Goal: Information Seeking & Learning: Learn about a topic

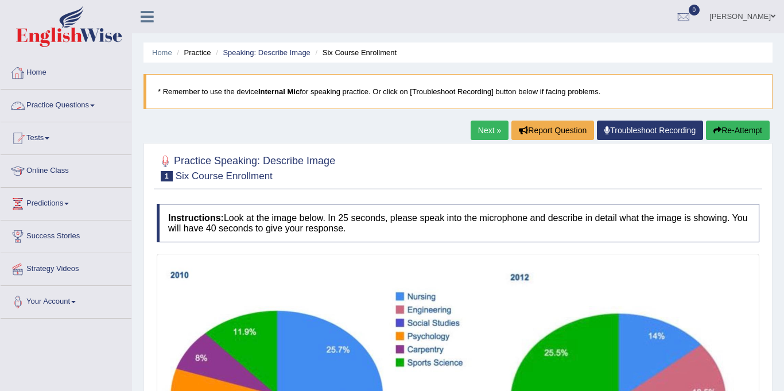
click at [64, 102] on link "Practice Questions" at bounding box center [66, 104] width 131 height 29
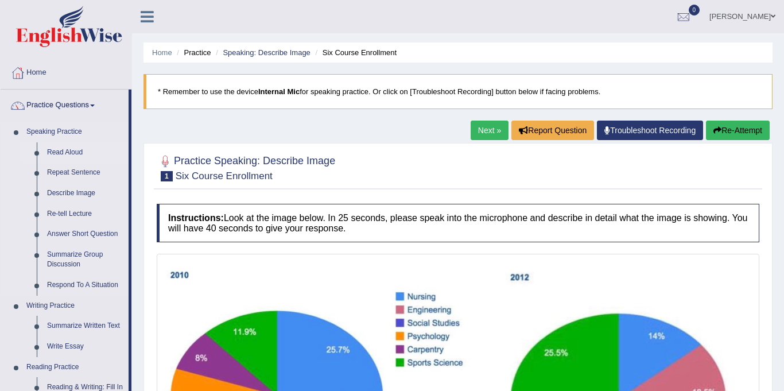
click at [85, 151] on link "Read Aloud" at bounding box center [85, 152] width 87 height 21
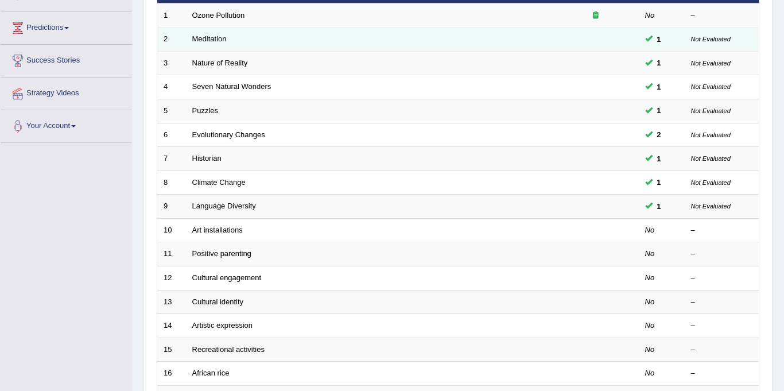
scroll to position [177, 0]
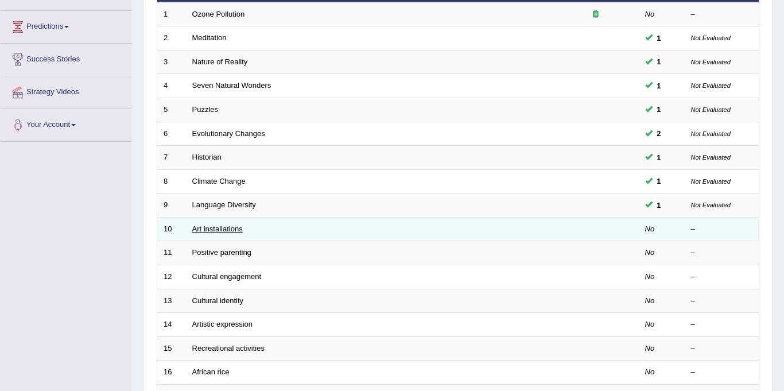
click at [224, 227] on link "Art installations" at bounding box center [217, 228] width 50 height 9
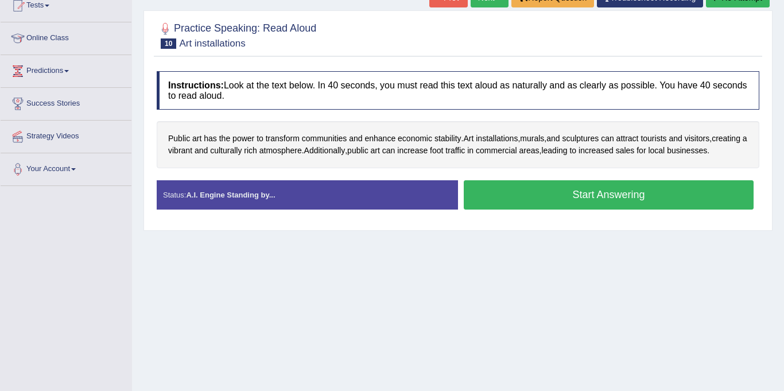
scroll to position [137, 0]
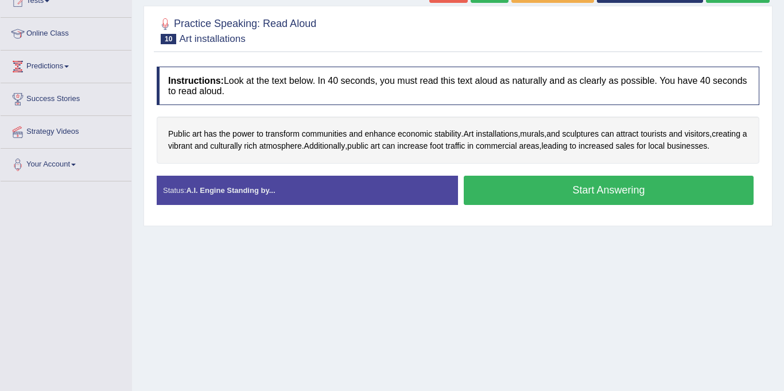
click at [548, 201] on button "Start Answering" at bounding box center [609, 190] width 290 height 29
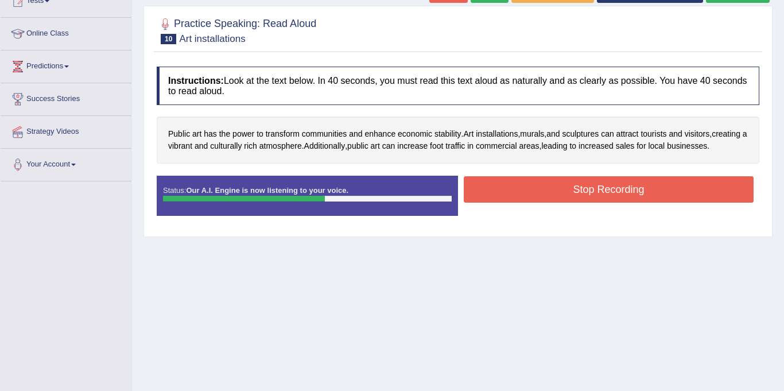
click at [548, 201] on button "Stop Recording" at bounding box center [609, 189] width 290 height 26
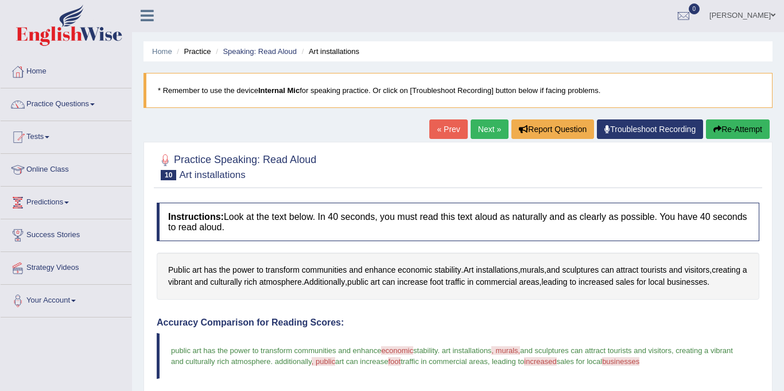
scroll to position [0, 0]
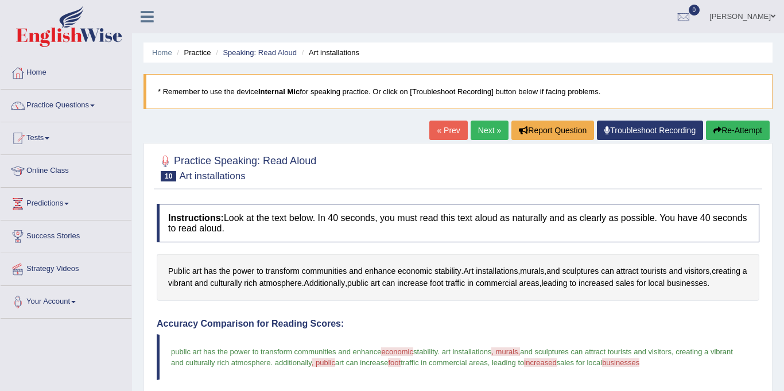
click at [748, 131] on button "Re-Attempt" at bounding box center [738, 130] width 64 height 20
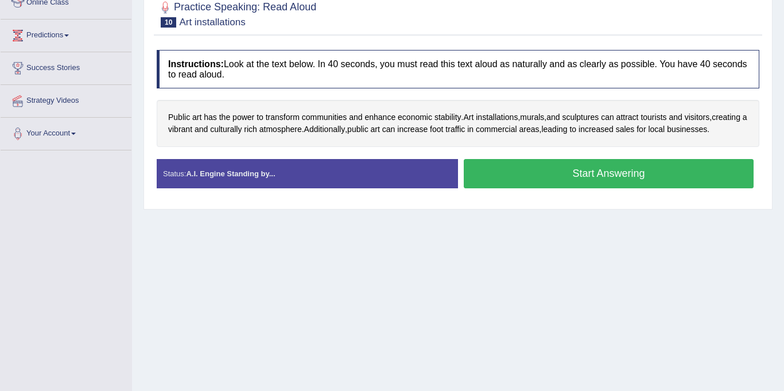
scroll to position [168, 0]
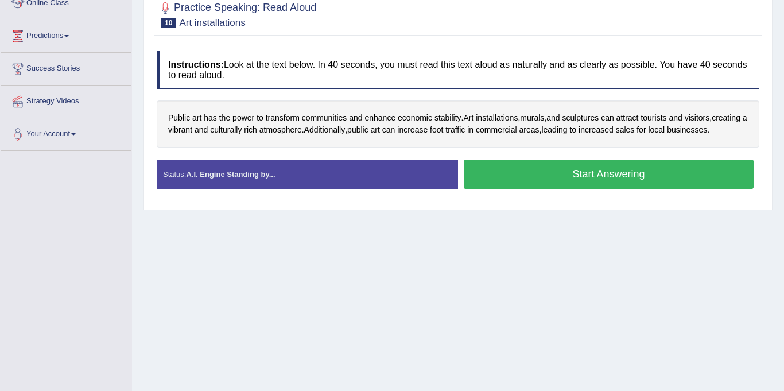
click at [526, 188] on button "Start Answering" at bounding box center [609, 174] width 290 height 29
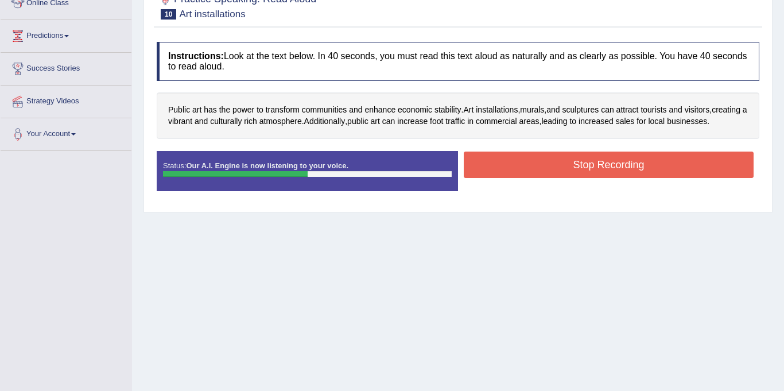
click at [526, 178] on button "Stop Recording" at bounding box center [609, 164] width 290 height 26
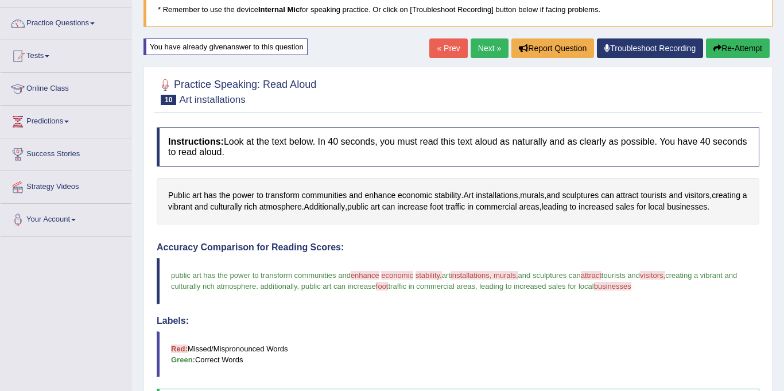
scroll to position [81, 0]
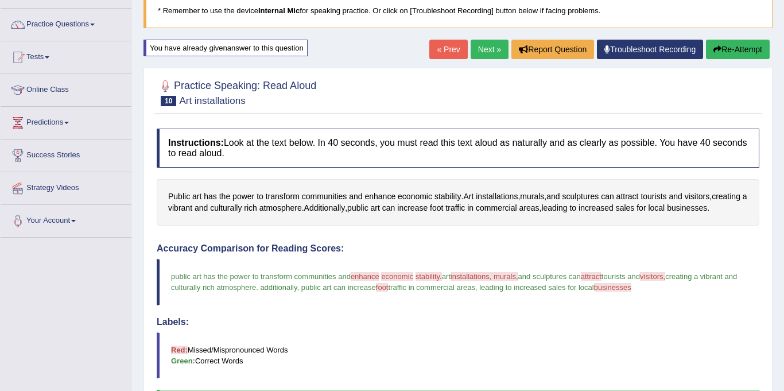
click at [732, 46] on button "Re-Attempt" at bounding box center [738, 50] width 64 height 20
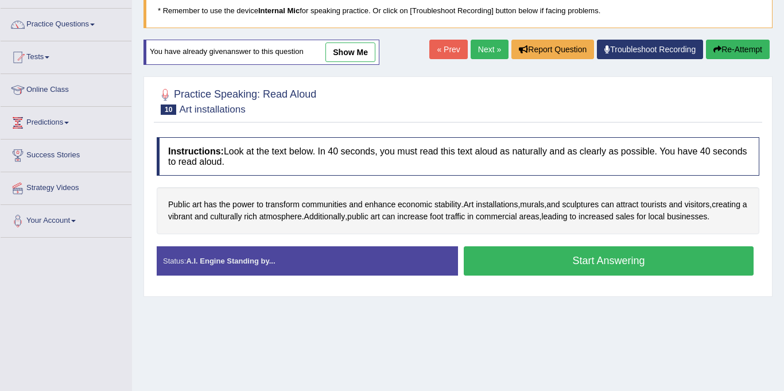
click at [598, 272] on button "Start Answering" at bounding box center [609, 260] width 290 height 29
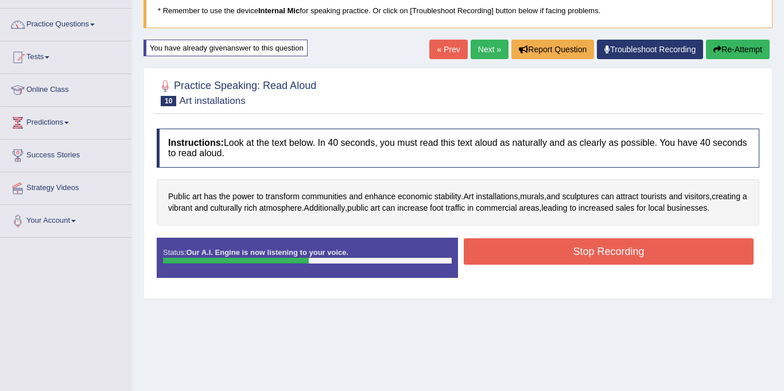
click at [598, 265] on button "Stop Recording" at bounding box center [609, 251] width 290 height 26
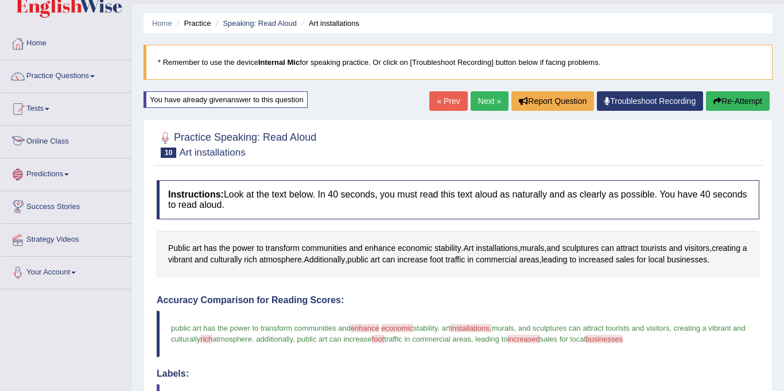
scroll to position [15, 0]
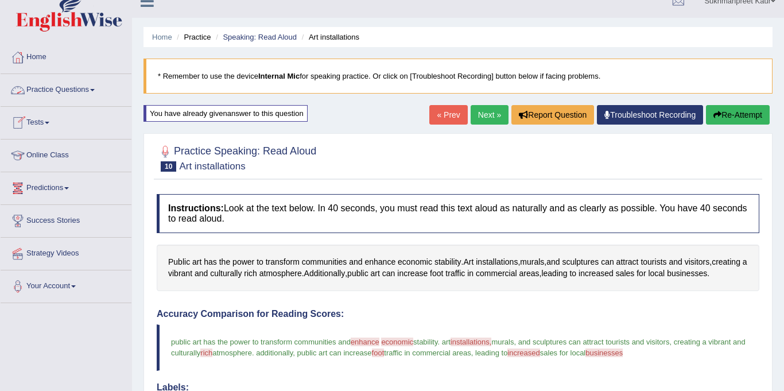
click at [94, 90] on span at bounding box center [92, 90] width 5 height 2
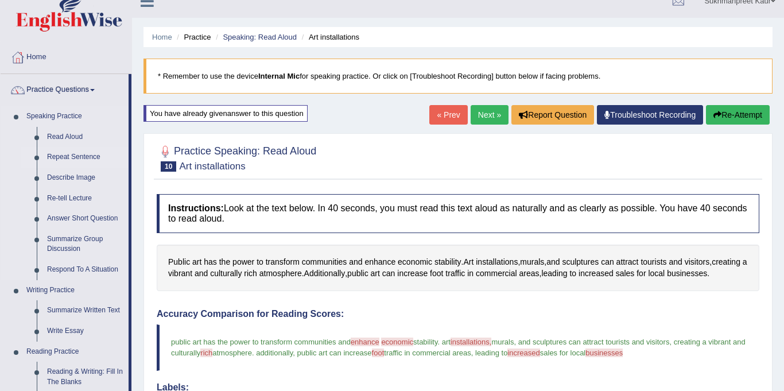
click at [76, 154] on link "Repeat Sentence" at bounding box center [85, 157] width 87 height 21
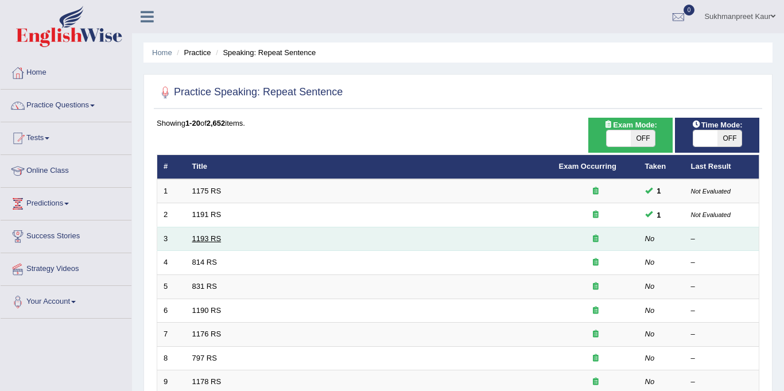
click at [209, 237] on link "1193 RS" at bounding box center [206, 238] width 29 height 9
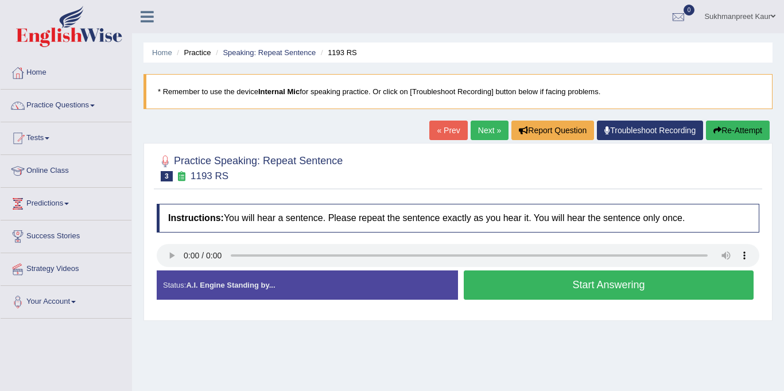
click at [580, 280] on button "Start Answering" at bounding box center [609, 284] width 290 height 29
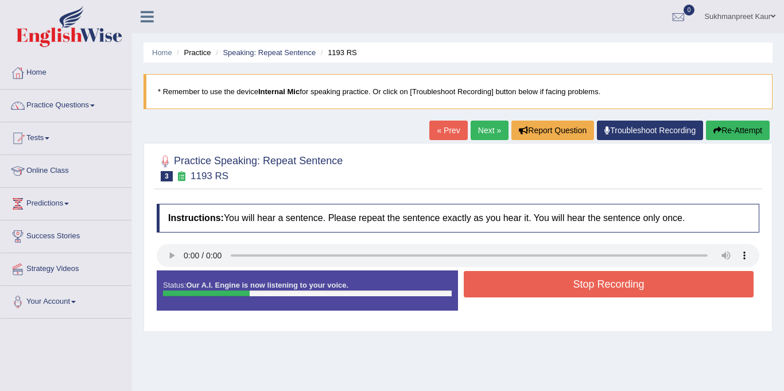
click at [580, 280] on button "Stop Recording" at bounding box center [609, 284] width 290 height 26
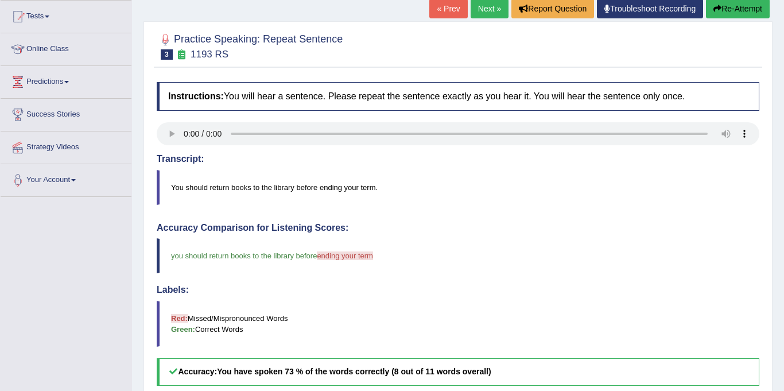
scroll to position [121, 0]
click at [737, 7] on button "Re-Attempt" at bounding box center [738, 9] width 64 height 20
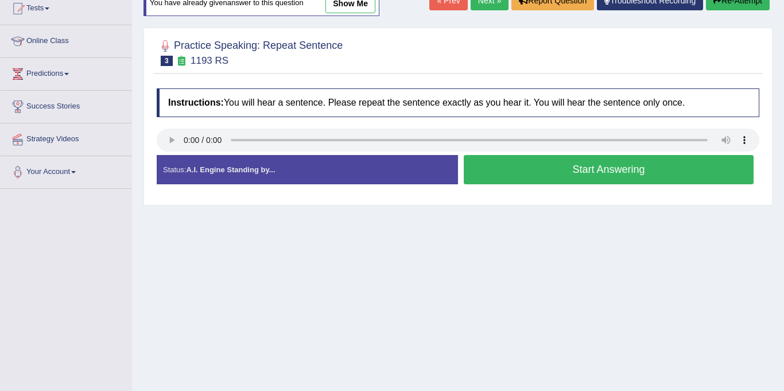
click at [559, 172] on button "Start Answering" at bounding box center [609, 169] width 290 height 29
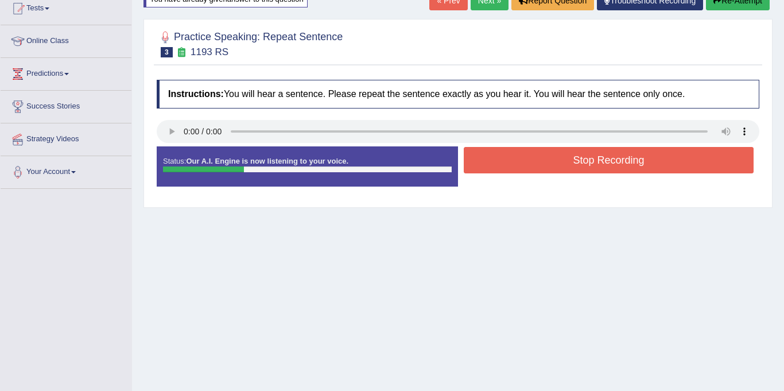
click at [559, 172] on button "Stop Recording" at bounding box center [609, 160] width 290 height 26
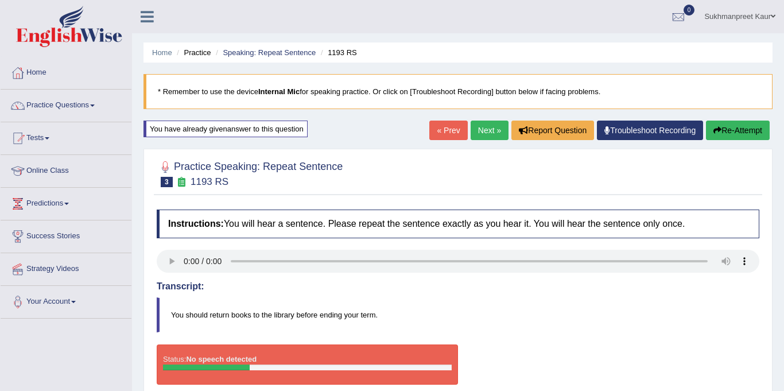
scroll to position [2, 0]
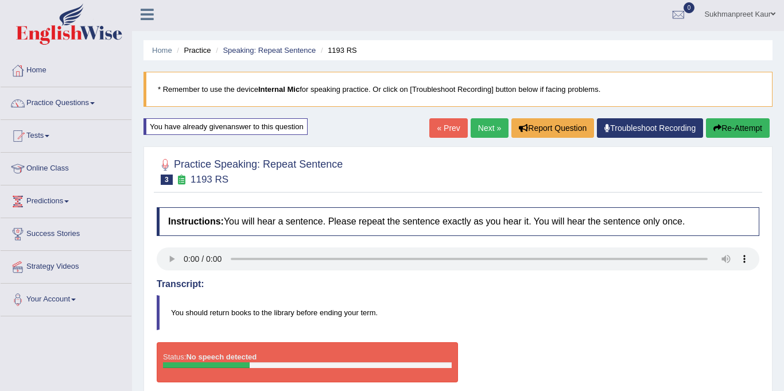
click at [742, 122] on button "Re-Attempt" at bounding box center [738, 128] width 64 height 20
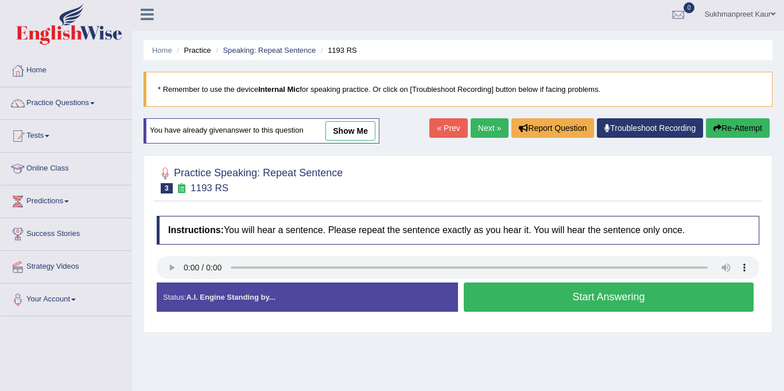
click at [660, 298] on button "Start Answering" at bounding box center [609, 296] width 290 height 29
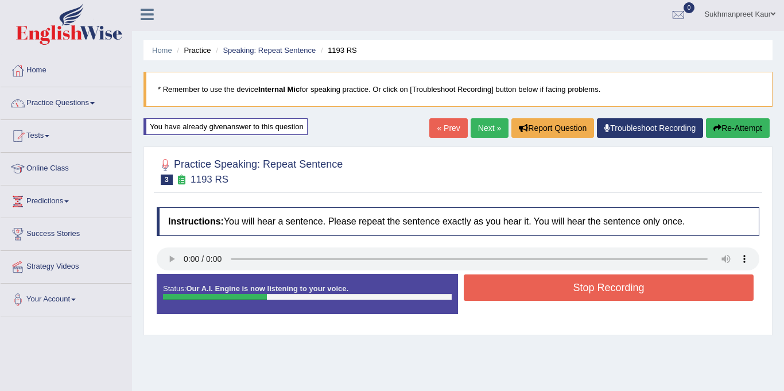
click at [660, 298] on button "Stop Recording" at bounding box center [609, 287] width 290 height 26
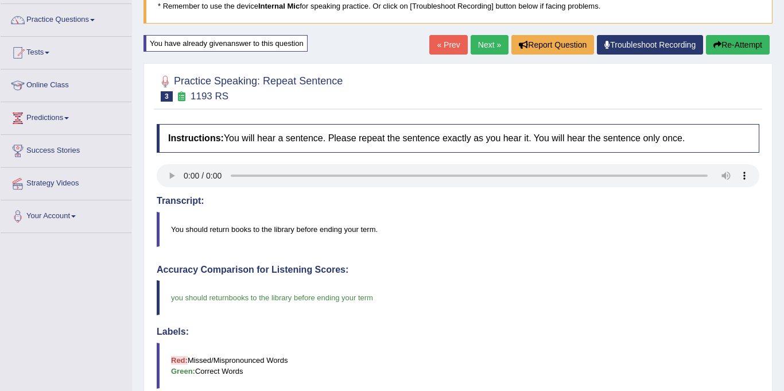
scroll to position [84, 0]
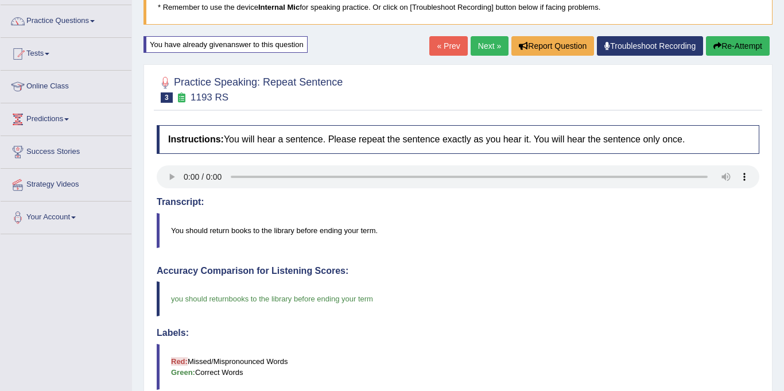
click at [487, 51] on link "Next »" at bounding box center [489, 46] width 38 height 20
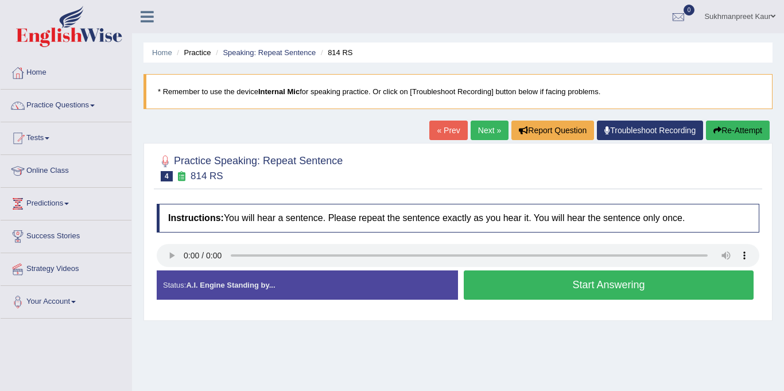
click at [519, 293] on button "Start Answering" at bounding box center [609, 284] width 290 height 29
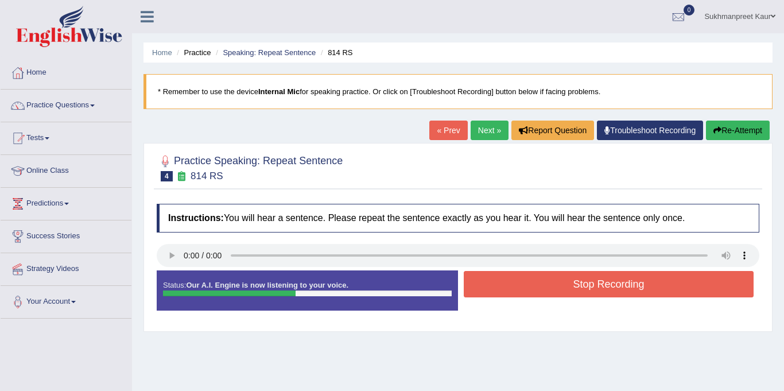
click at [607, 287] on button "Stop Recording" at bounding box center [609, 284] width 290 height 26
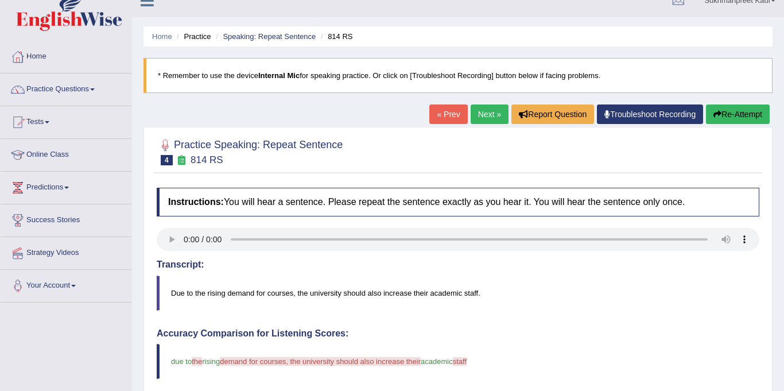
scroll to position [16, 0]
click at [744, 120] on button "Re-Attempt" at bounding box center [738, 114] width 64 height 20
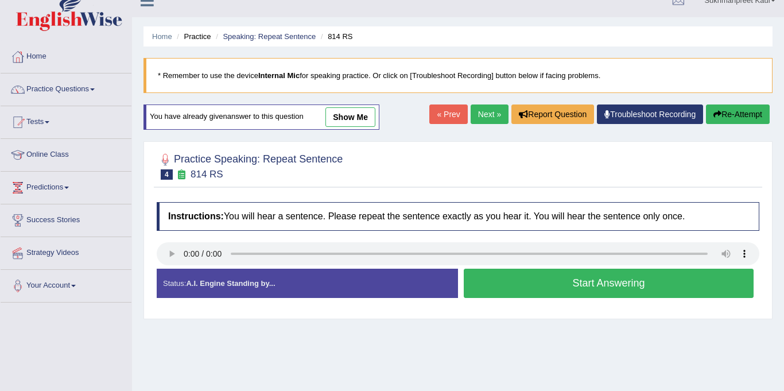
click at [589, 284] on button "Start Answering" at bounding box center [609, 283] width 290 height 29
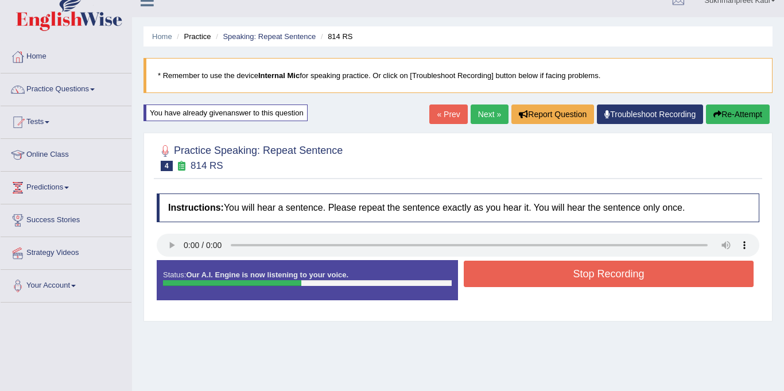
click at [556, 287] on div "Stop Recording" at bounding box center [608, 274] width 301 height 29
click at [557, 278] on button "Stop Recording" at bounding box center [609, 273] width 290 height 26
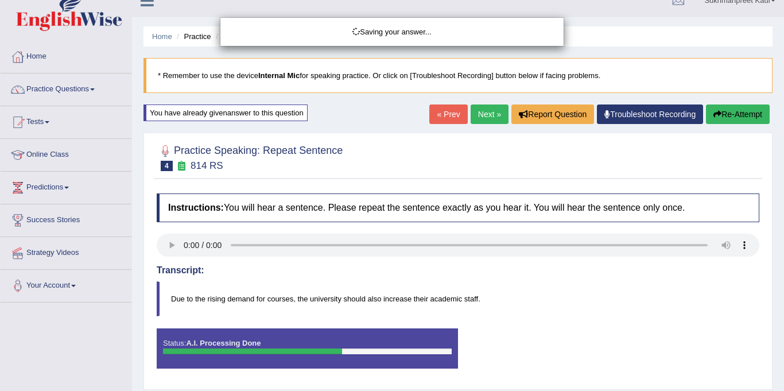
click at [175, 244] on div "Saving your answer..." at bounding box center [392, 195] width 784 height 391
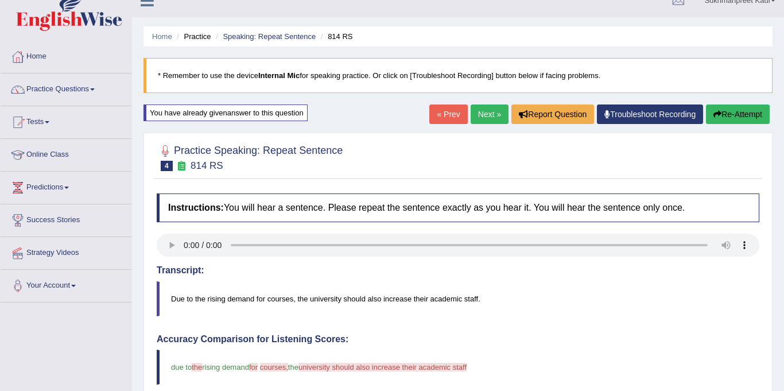
click at [722, 114] on button "Re-Attempt" at bounding box center [738, 114] width 64 height 20
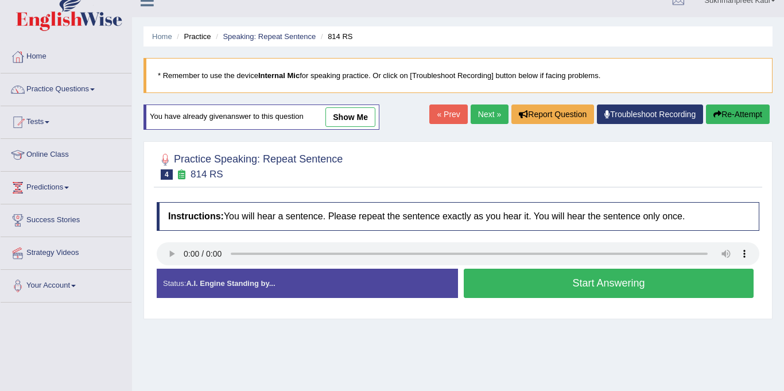
click at [594, 287] on button "Start Answering" at bounding box center [609, 283] width 290 height 29
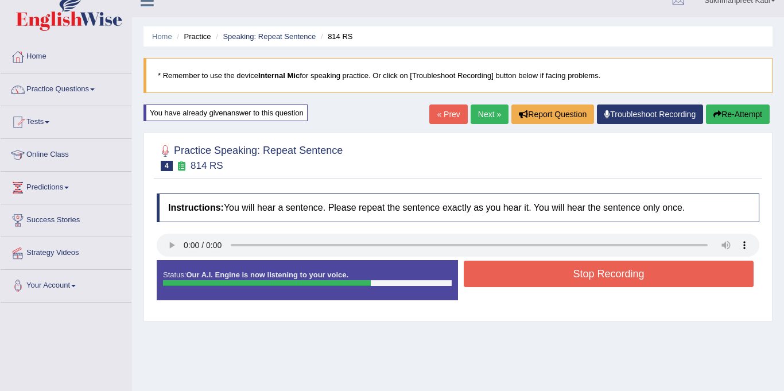
click at [740, 109] on button "Re-Attempt" at bounding box center [738, 114] width 64 height 20
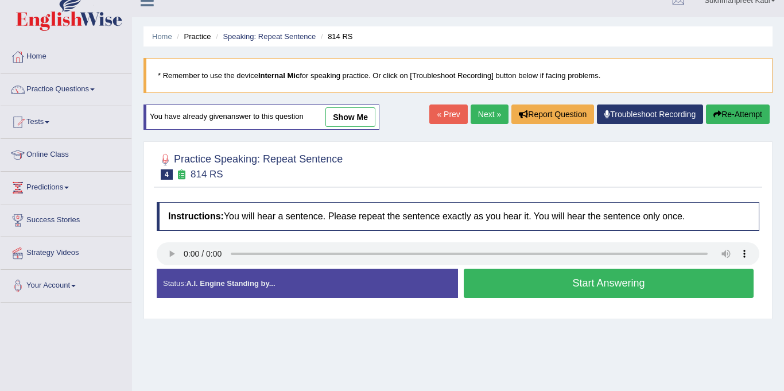
click at [627, 282] on button "Start Answering" at bounding box center [609, 283] width 290 height 29
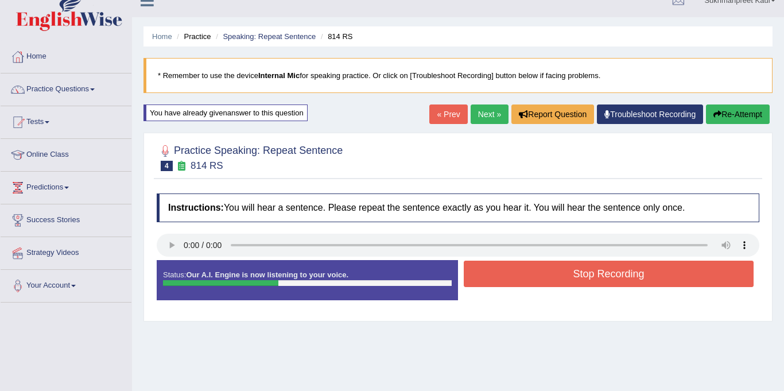
click at [627, 282] on button "Stop Recording" at bounding box center [609, 273] width 290 height 26
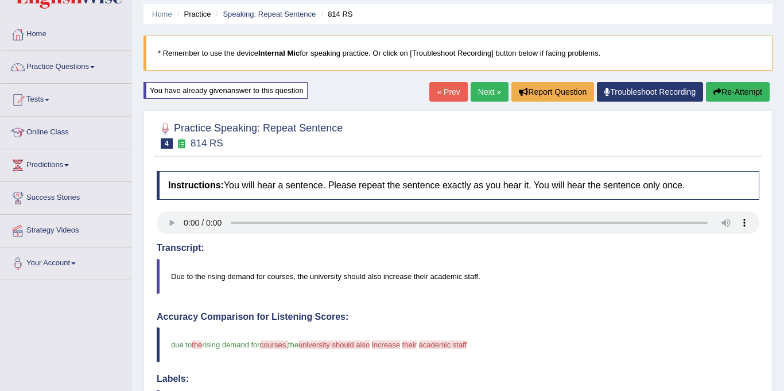
scroll to position [45, 0]
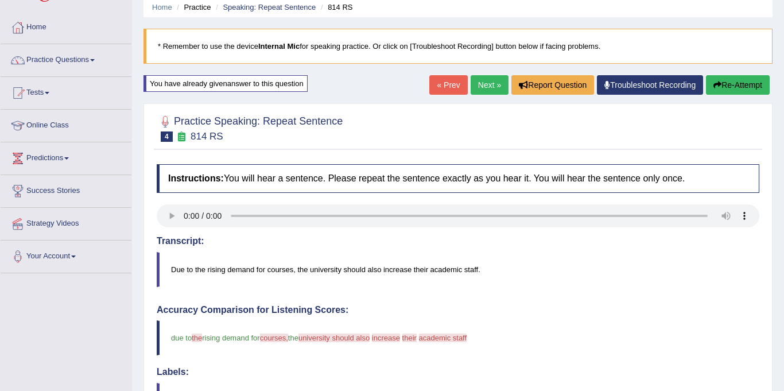
click at [728, 87] on button "Re-Attempt" at bounding box center [738, 85] width 64 height 20
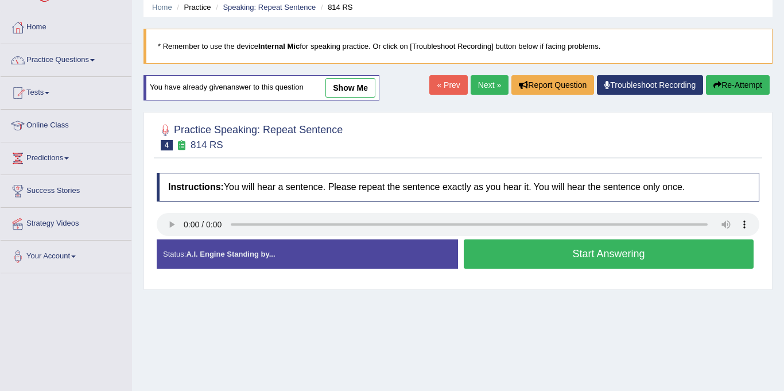
click at [596, 249] on button "Start Answering" at bounding box center [609, 253] width 290 height 29
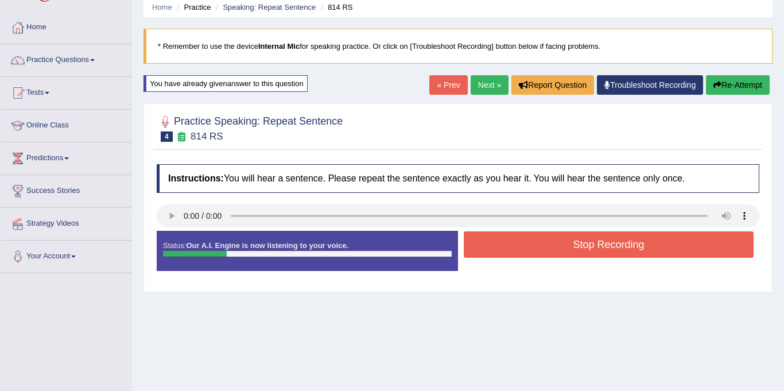
click at [596, 249] on button "Stop Recording" at bounding box center [609, 244] width 290 height 26
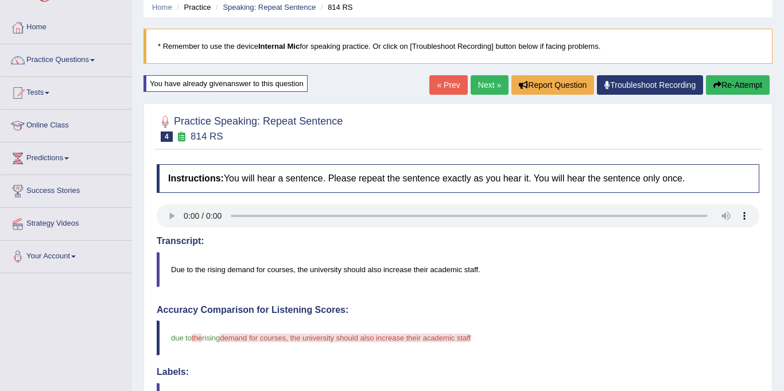
click at [717, 84] on icon "button" at bounding box center [717, 85] width 8 height 8
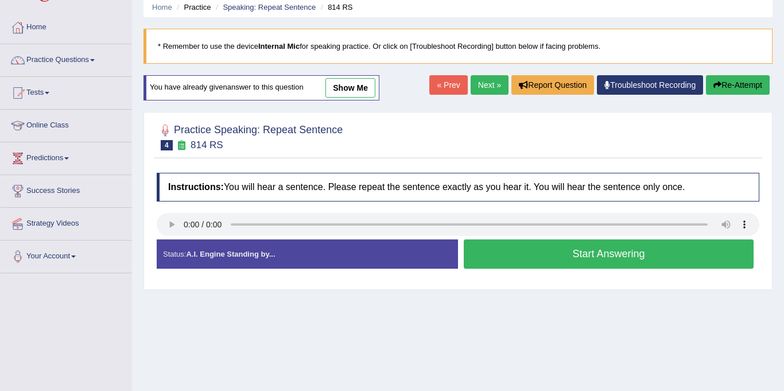
click at [583, 251] on button "Start Answering" at bounding box center [609, 253] width 290 height 29
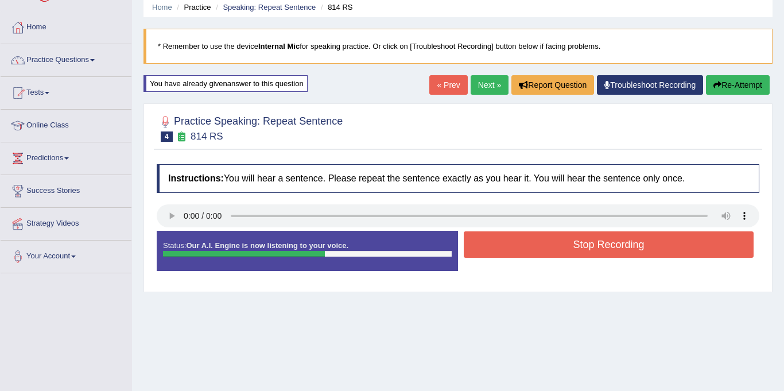
click at [583, 251] on button "Stop Recording" at bounding box center [609, 244] width 290 height 26
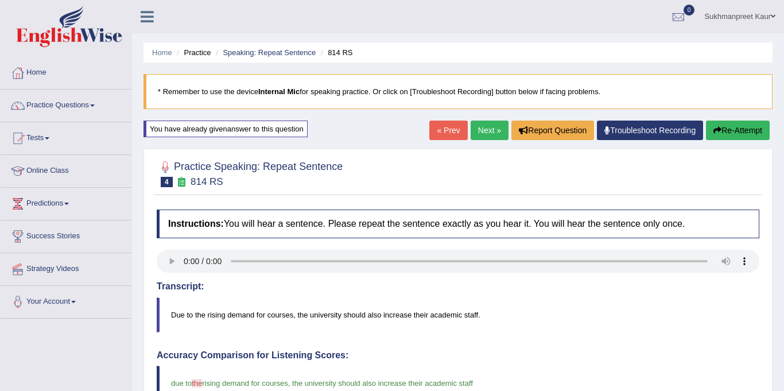
click at [484, 130] on link "Next »" at bounding box center [489, 130] width 38 height 20
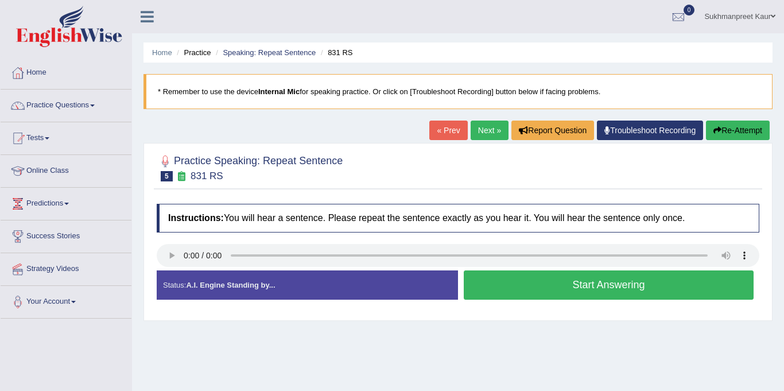
click at [553, 294] on button "Start Answering" at bounding box center [609, 284] width 290 height 29
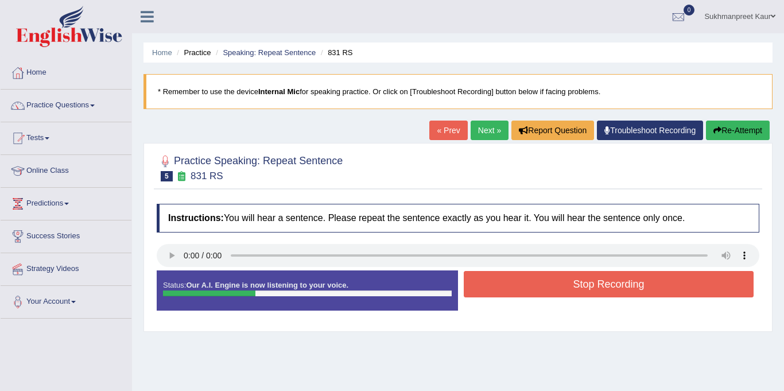
click at [553, 294] on button "Stop Recording" at bounding box center [609, 284] width 290 height 26
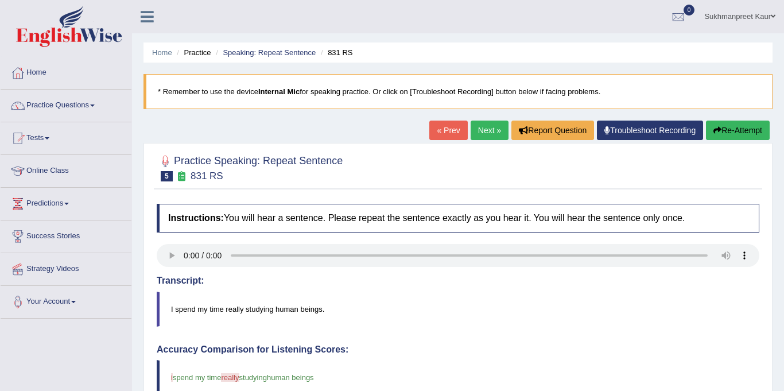
click at [738, 129] on button "Re-Attempt" at bounding box center [738, 130] width 64 height 20
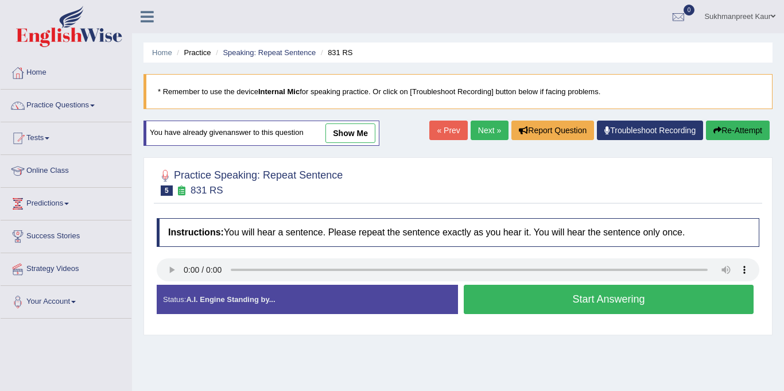
click at [641, 297] on button "Start Answering" at bounding box center [609, 299] width 290 height 29
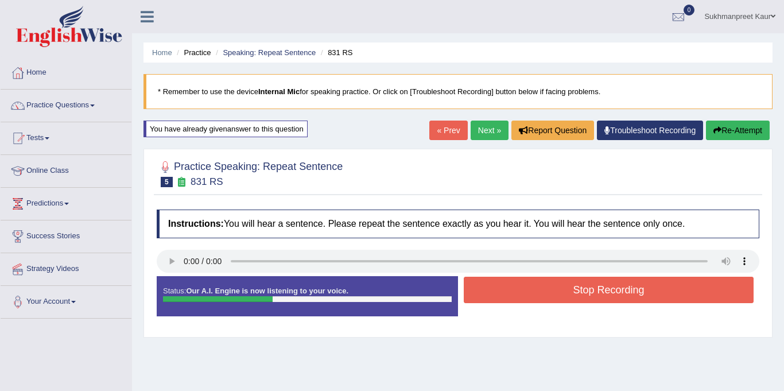
click at [641, 297] on button "Stop Recording" at bounding box center [609, 290] width 290 height 26
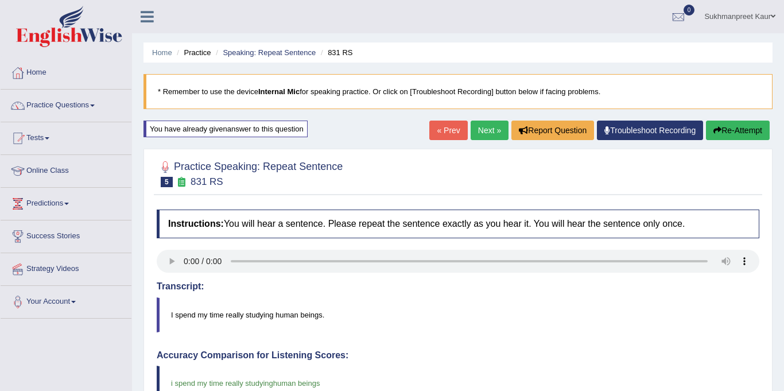
click at [481, 130] on link "Next »" at bounding box center [489, 130] width 38 height 20
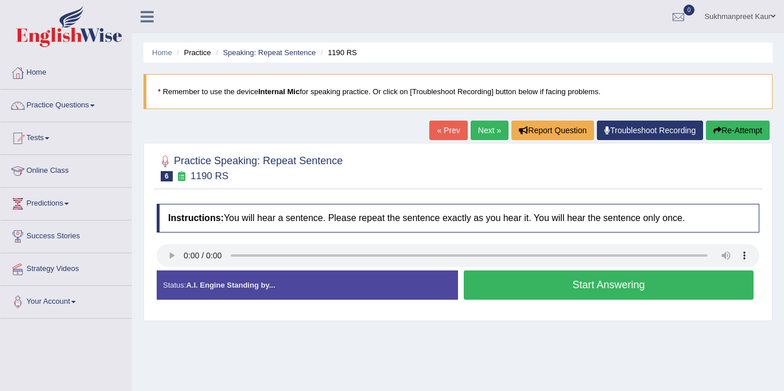
click at [598, 286] on button "Start Answering" at bounding box center [609, 284] width 290 height 29
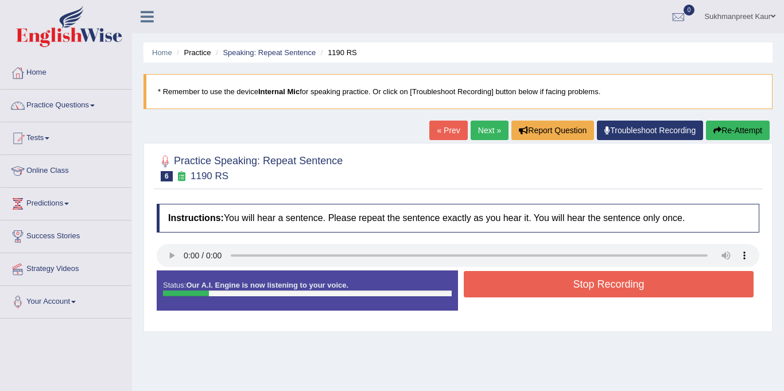
click at [598, 286] on button "Stop Recording" at bounding box center [609, 284] width 290 height 26
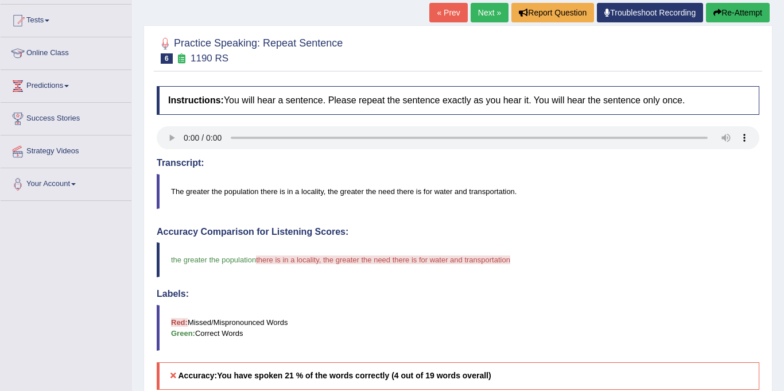
scroll to position [119, 0]
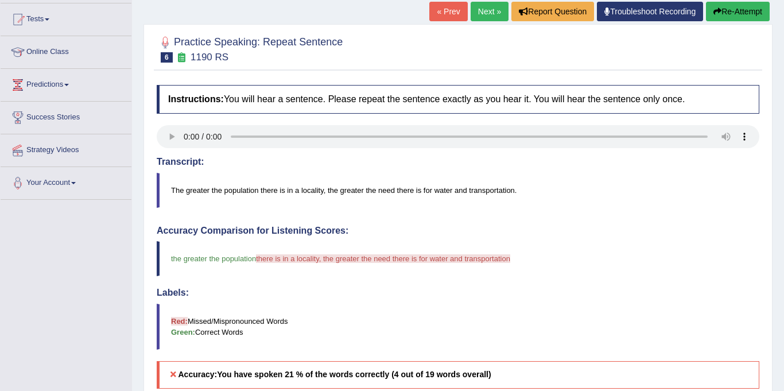
click at [743, 13] on button "Re-Attempt" at bounding box center [738, 12] width 64 height 20
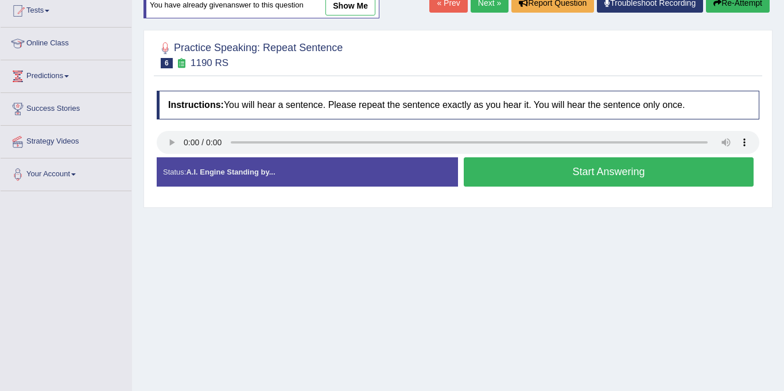
click at [570, 166] on button "Start Answering" at bounding box center [609, 171] width 290 height 29
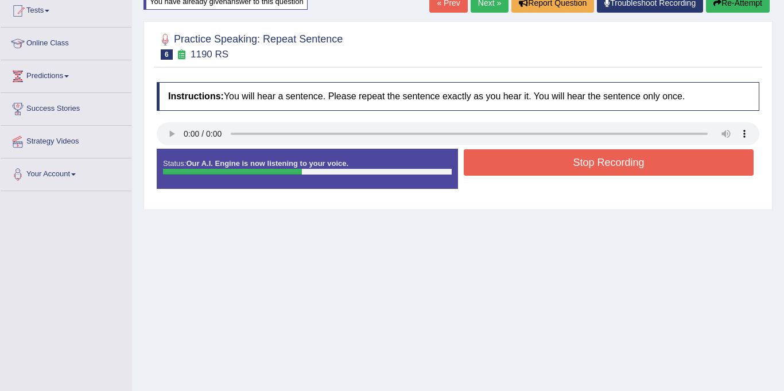
click at [570, 166] on button "Stop Recording" at bounding box center [609, 162] width 290 height 26
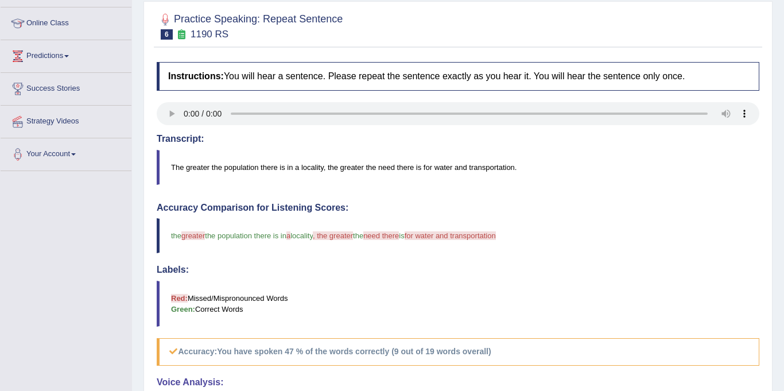
scroll to position [125, 0]
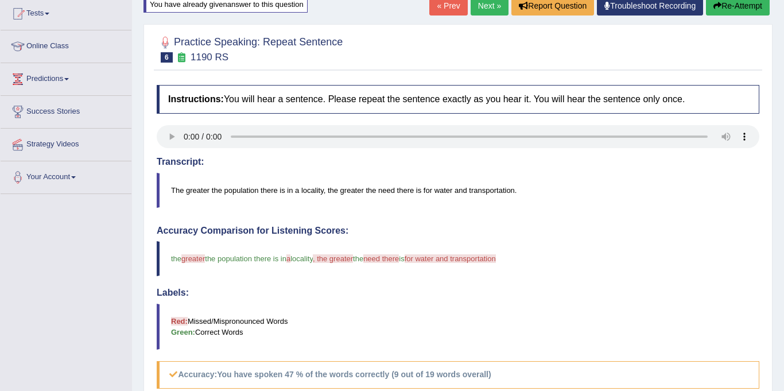
click at [732, 10] on button "Re-Attempt" at bounding box center [738, 6] width 64 height 20
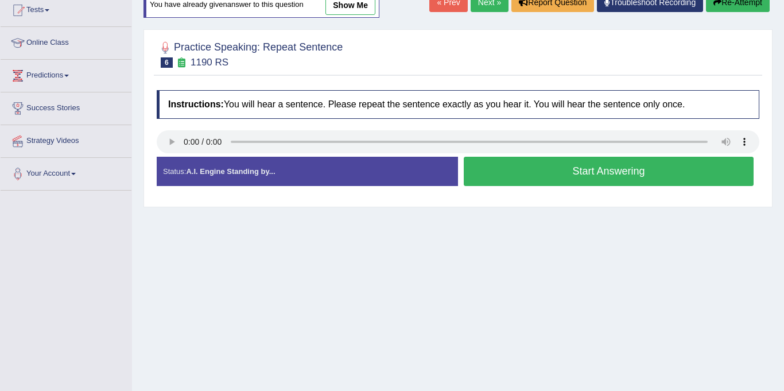
click at [656, 168] on button "Start Answering" at bounding box center [609, 171] width 290 height 29
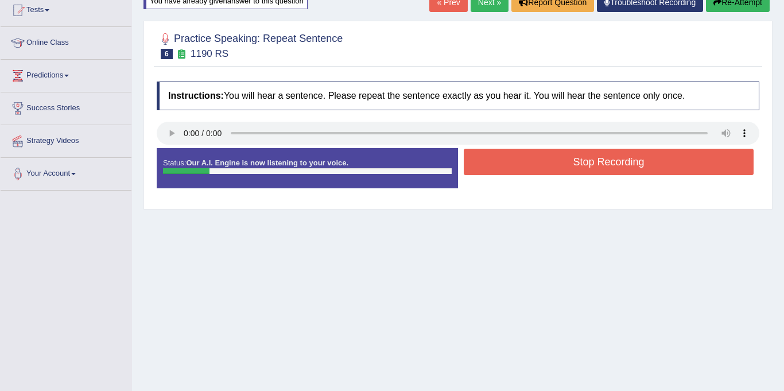
click at [656, 168] on button "Stop Recording" at bounding box center [609, 162] width 290 height 26
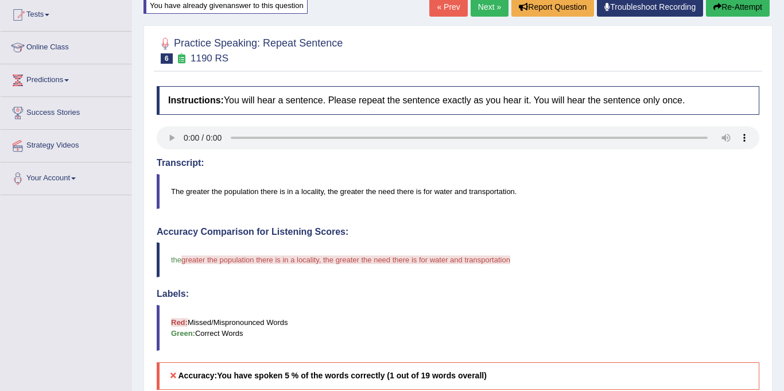
scroll to position [124, 0]
click at [746, 5] on button "Re-Attempt" at bounding box center [738, 7] width 64 height 20
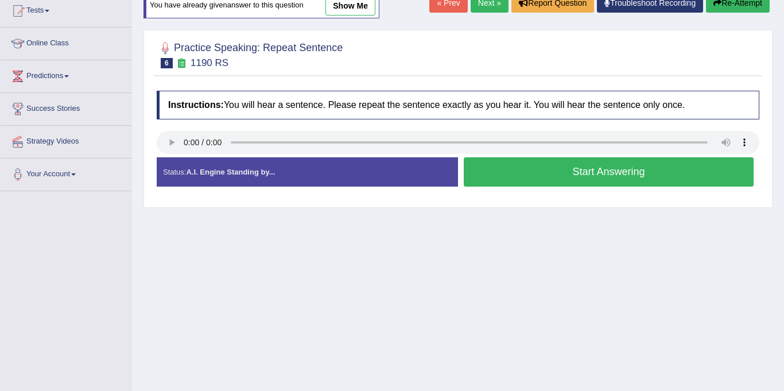
click at [613, 169] on button "Start Answering" at bounding box center [609, 171] width 290 height 29
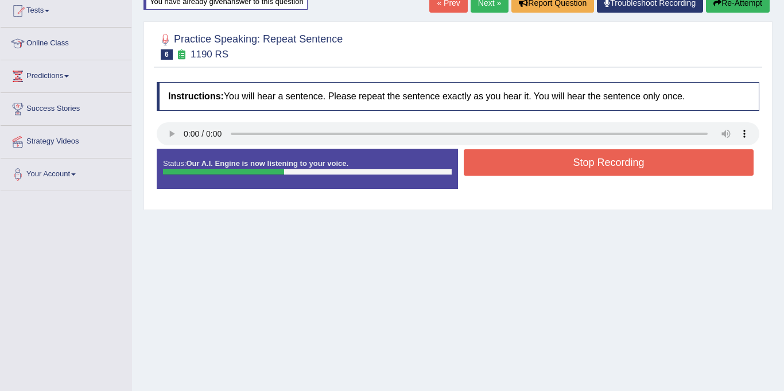
click at [613, 169] on button "Stop Recording" at bounding box center [609, 162] width 290 height 26
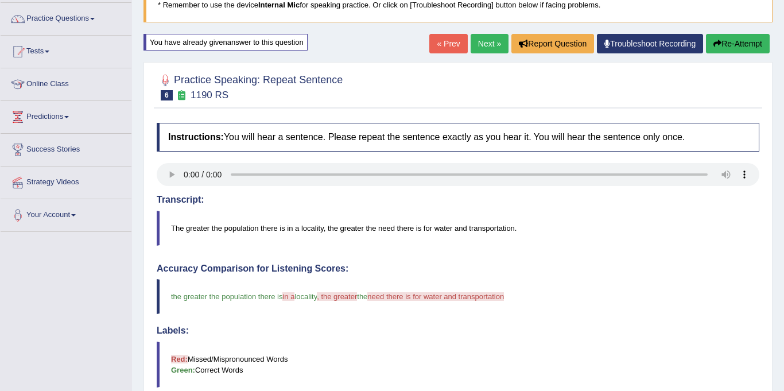
scroll to position [86, 0]
click at [723, 41] on button "Re-Attempt" at bounding box center [738, 44] width 64 height 20
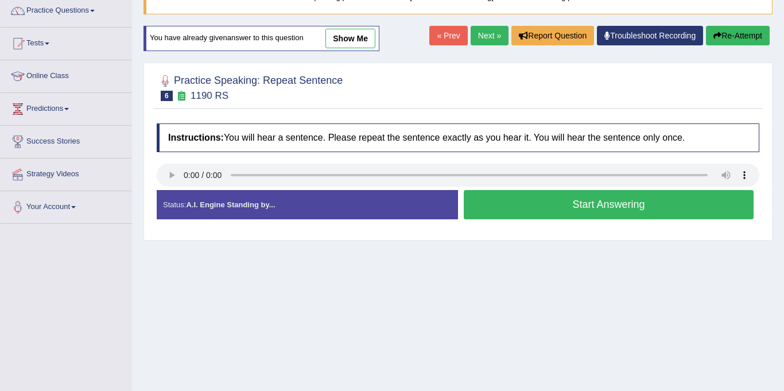
click at [600, 192] on button "Start Answering" at bounding box center [609, 204] width 290 height 29
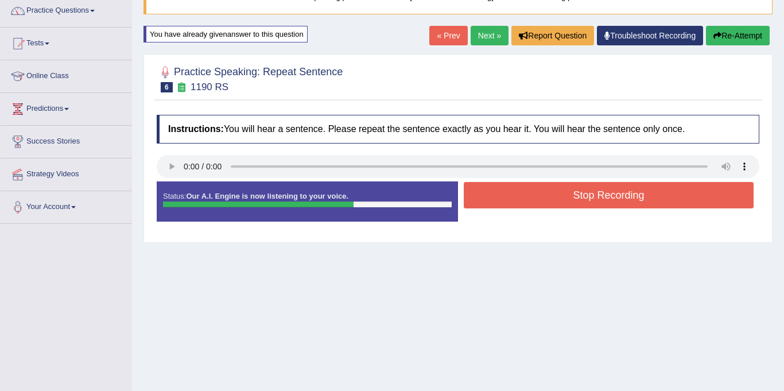
click at [600, 192] on button "Stop Recording" at bounding box center [609, 195] width 290 height 26
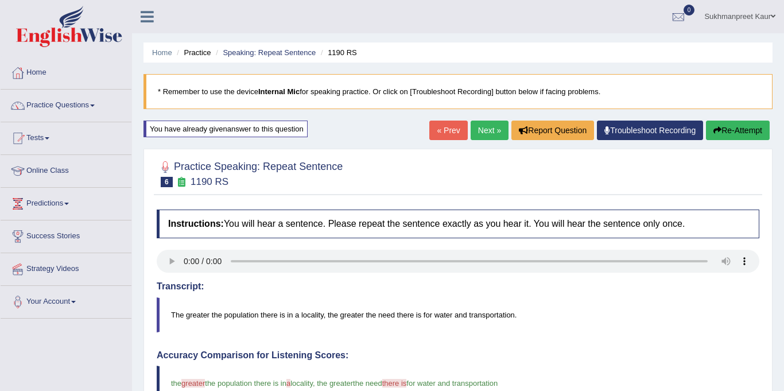
click at [486, 127] on link "Next »" at bounding box center [489, 130] width 38 height 20
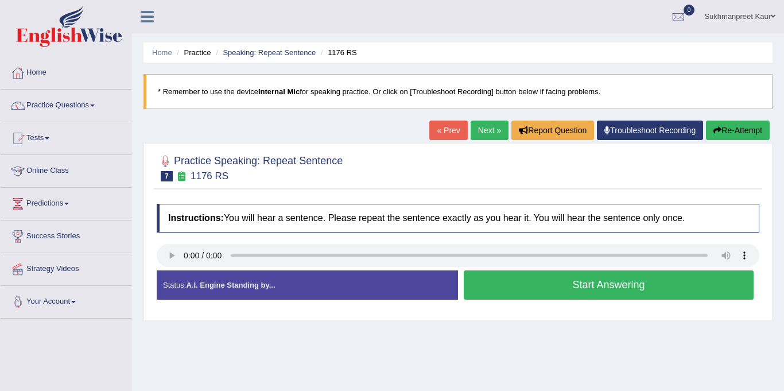
click at [569, 291] on button "Start Answering" at bounding box center [609, 284] width 290 height 29
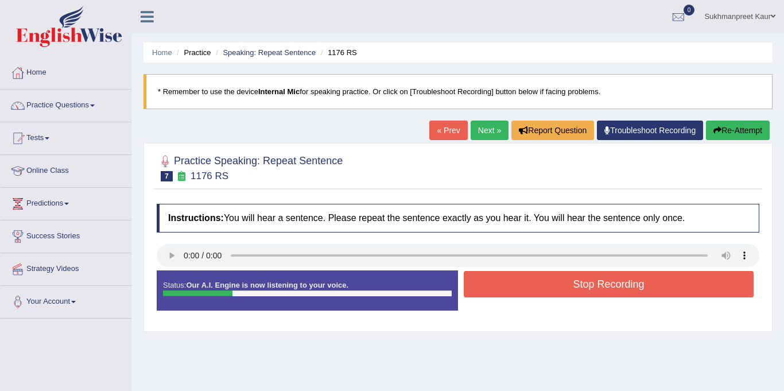
click at [569, 291] on button "Stop Recording" at bounding box center [609, 284] width 290 height 26
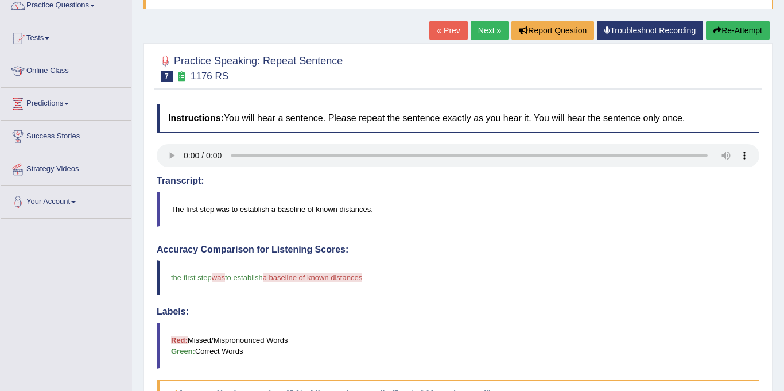
scroll to position [99, 0]
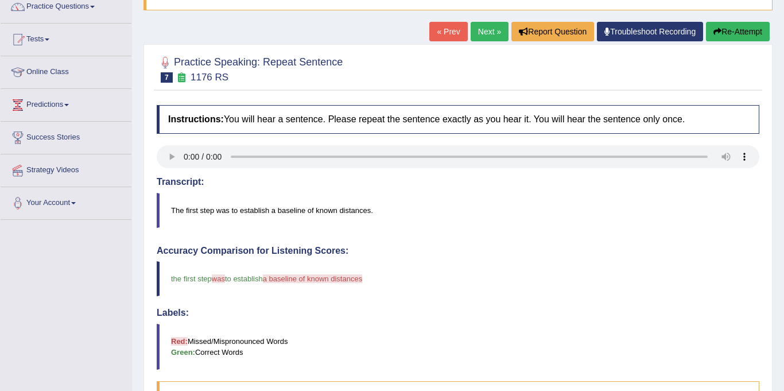
click at [487, 31] on link "Next »" at bounding box center [489, 32] width 38 height 20
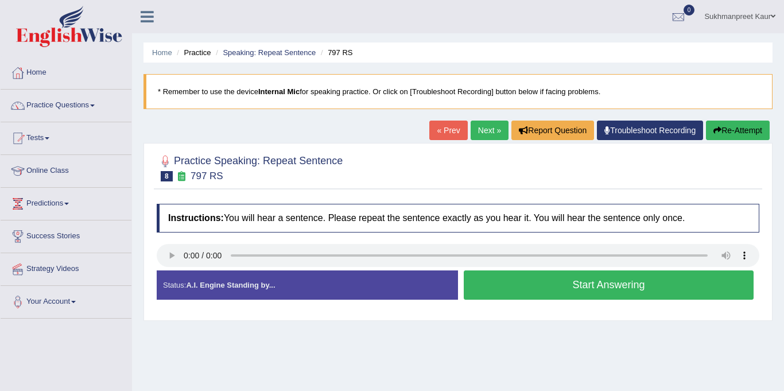
click at [554, 290] on button "Start Answering" at bounding box center [609, 284] width 290 height 29
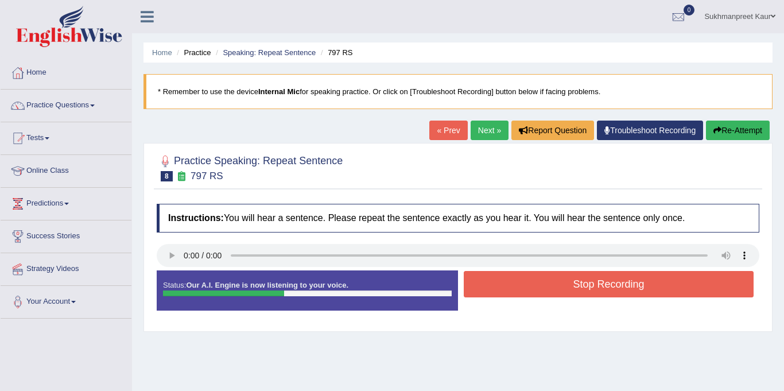
click at [554, 290] on button "Stop Recording" at bounding box center [609, 284] width 290 height 26
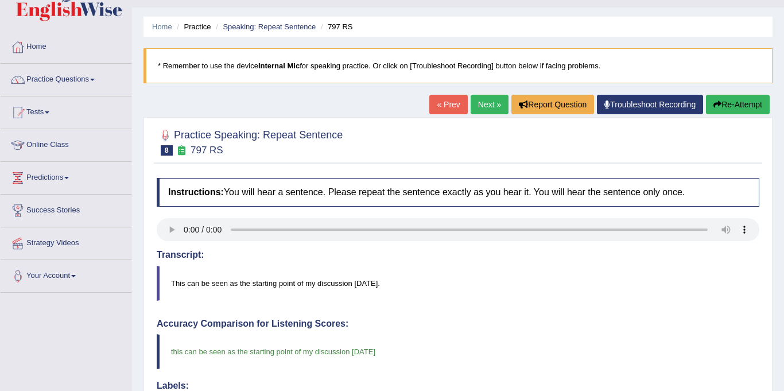
scroll to position [21, 0]
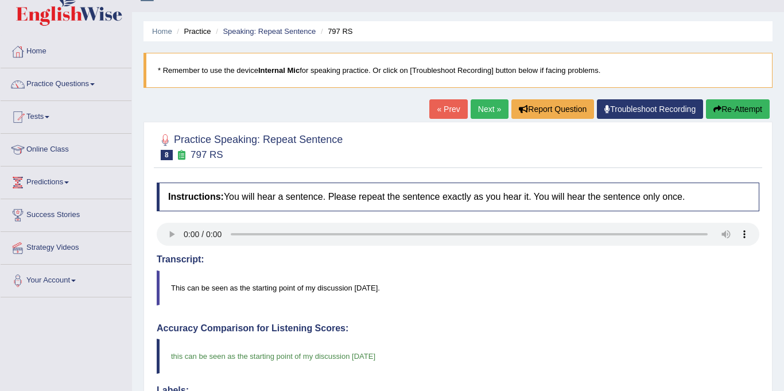
click at [484, 107] on link "Next »" at bounding box center [489, 109] width 38 height 20
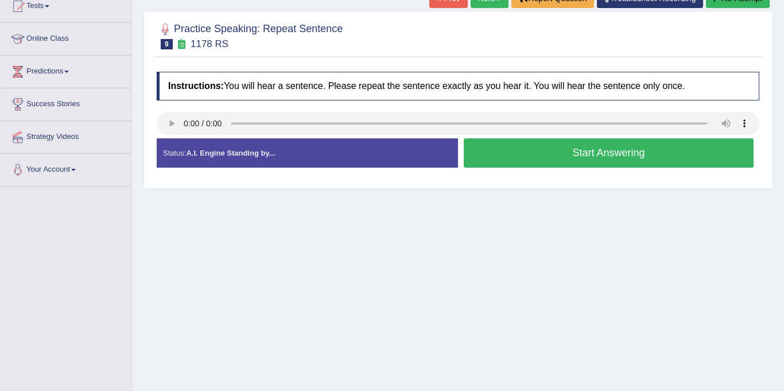
scroll to position [133, 0]
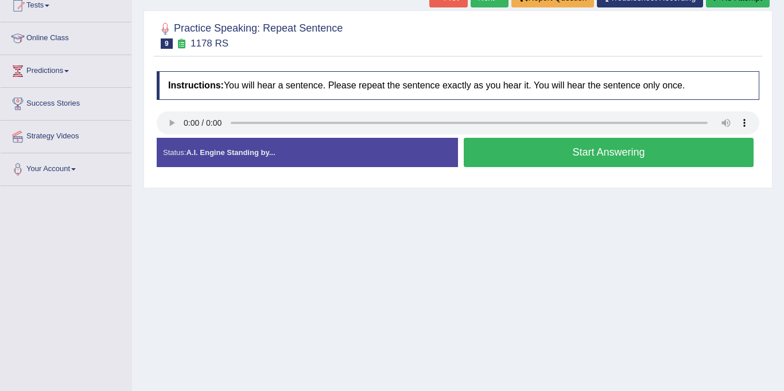
click at [513, 161] on button "Start Answering" at bounding box center [609, 152] width 290 height 29
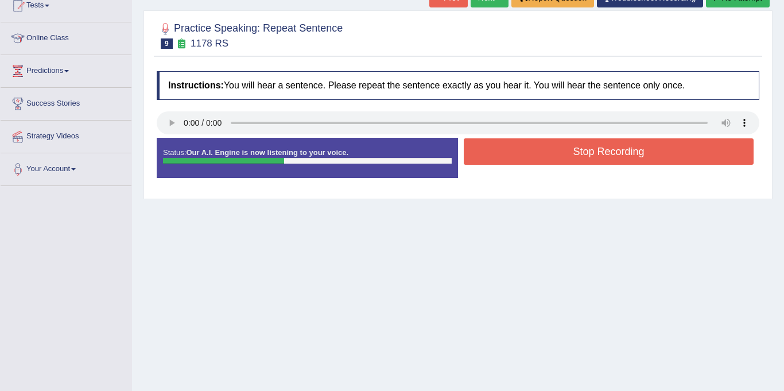
click at [513, 161] on button "Stop Recording" at bounding box center [609, 151] width 290 height 26
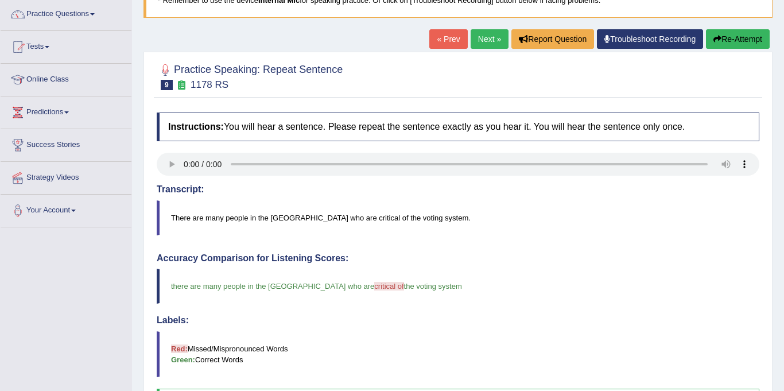
scroll to position [72, 0]
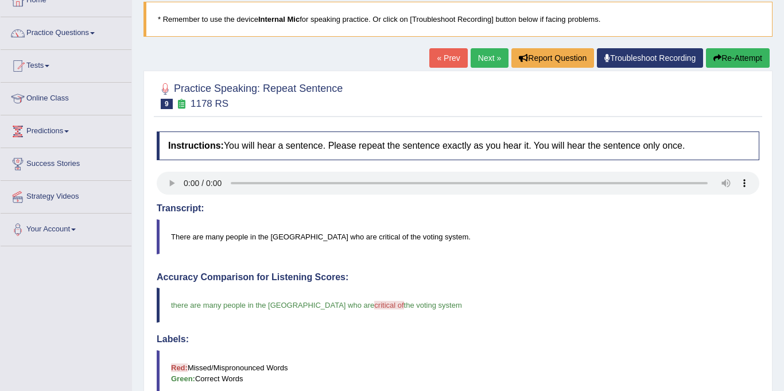
click at [488, 57] on link "Next »" at bounding box center [489, 58] width 38 height 20
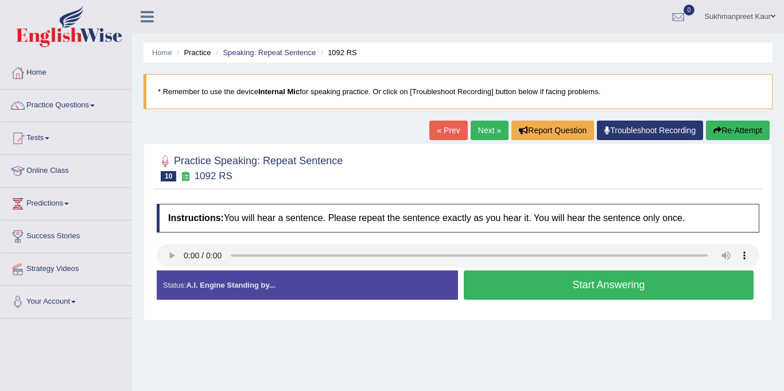
click at [539, 291] on button "Start Answering" at bounding box center [609, 284] width 290 height 29
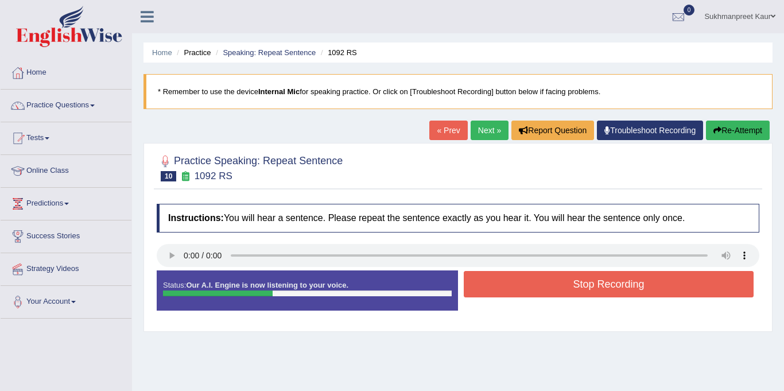
click at [539, 291] on button "Stop Recording" at bounding box center [609, 284] width 290 height 26
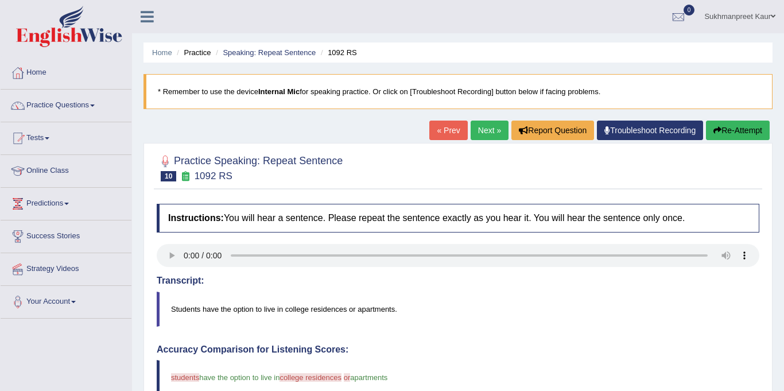
click at [755, 127] on button "Re-Attempt" at bounding box center [738, 130] width 64 height 20
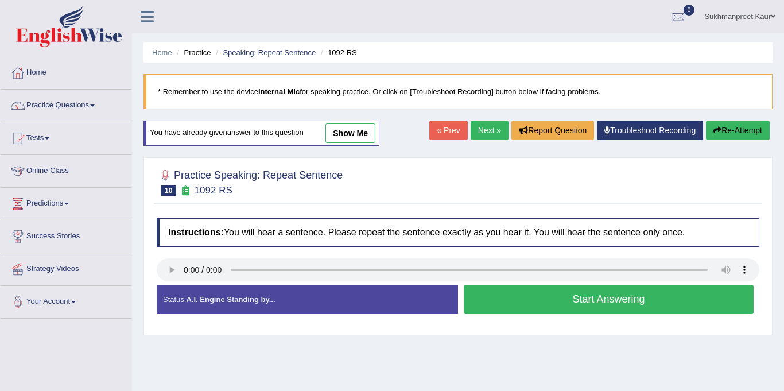
click at [583, 300] on button "Start Answering" at bounding box center [609, 299] width 290 height 29
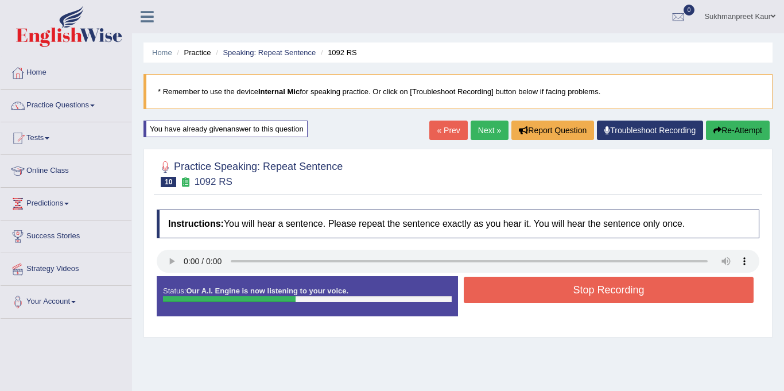
click at [583, 300] on button "Stop Recording" at bounding box center [609, 290] width 290 height 26
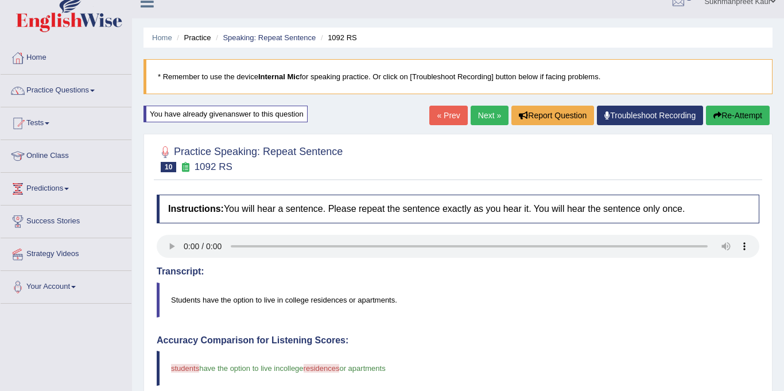
scroll to position [14, 0]
click at [753, 113] on button "Re-Attempt" at bounding box center [738, 116] width 64 height 20
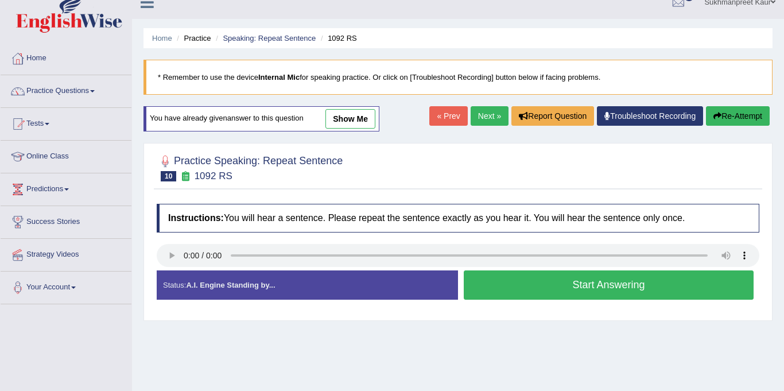
click at [614, 284] on button "Start Answering" at bounding box center [609, 284] width 290 height 29
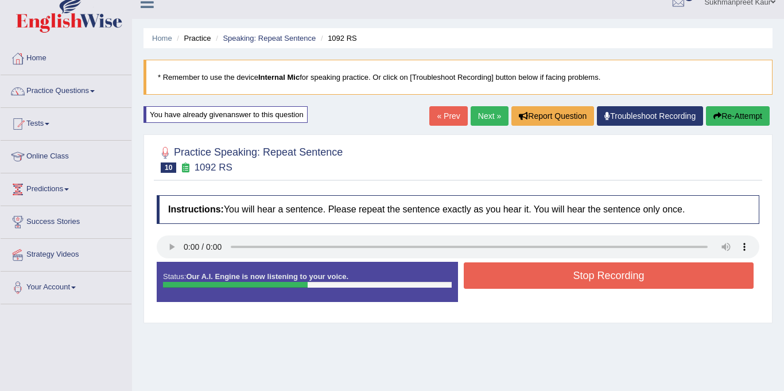
click at [614, 284] on button "Stop Recording" at bounding box center [609, 275] width 290 height 26
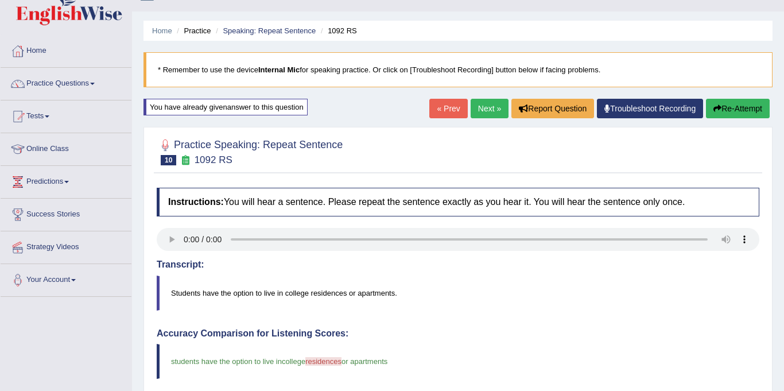
scroll to position [19, 0]
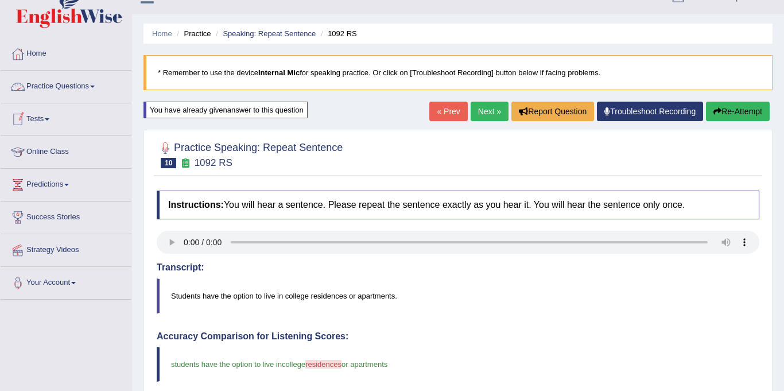
click at [94, 86] on span at bounding box center [92, 86] width 5 height 2
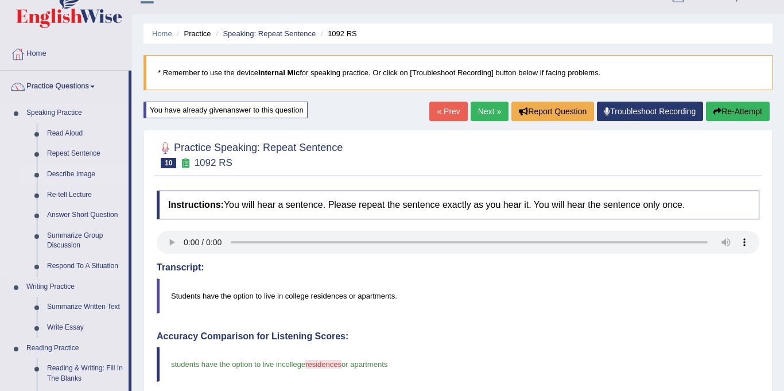
click at [76, 173] on link "Describe Image" at bounding box center [85, 174] width 87 height 21
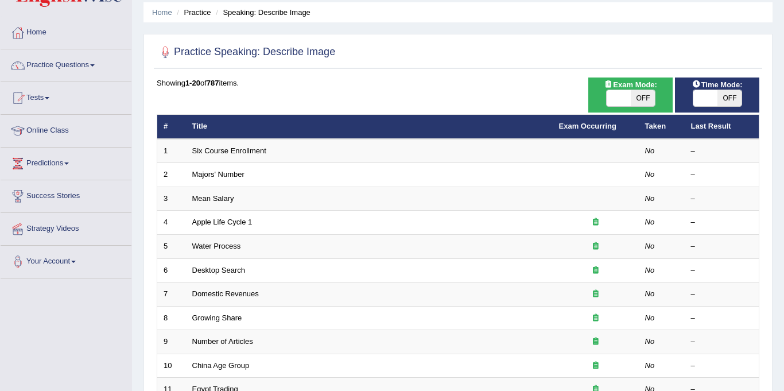
scroll to position [38, 0]
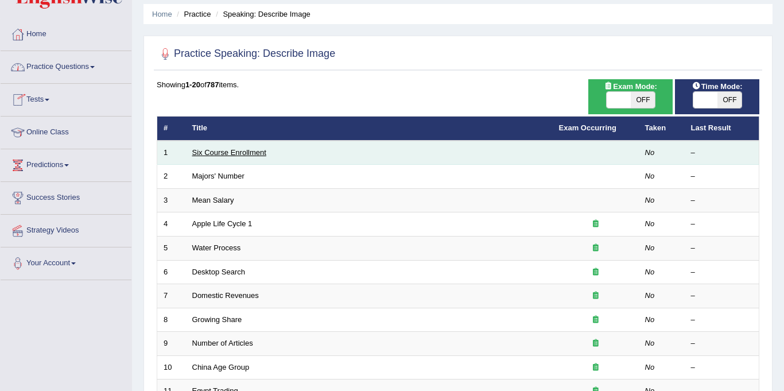
click at [229, 150] on link "Six Course Enrollment" at bounding box center [229, 152] width 74 height 9
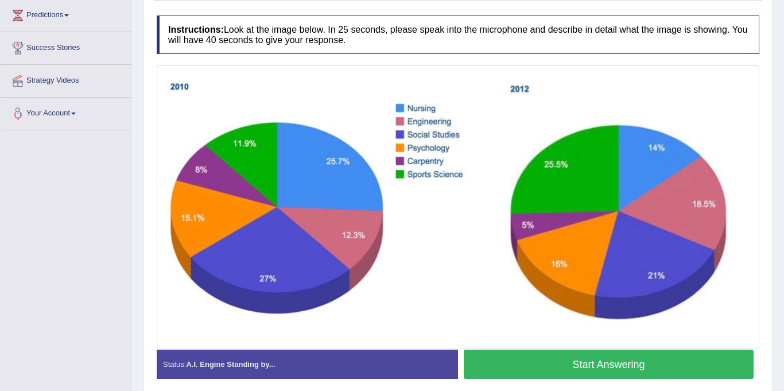
scroll to position [186, 0]
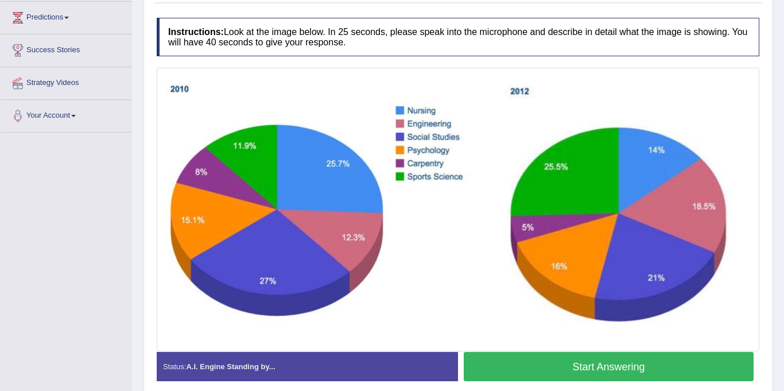
click at [514, 370] on button "Start Answering" at bounding box center [609, 366] width 290 height 29
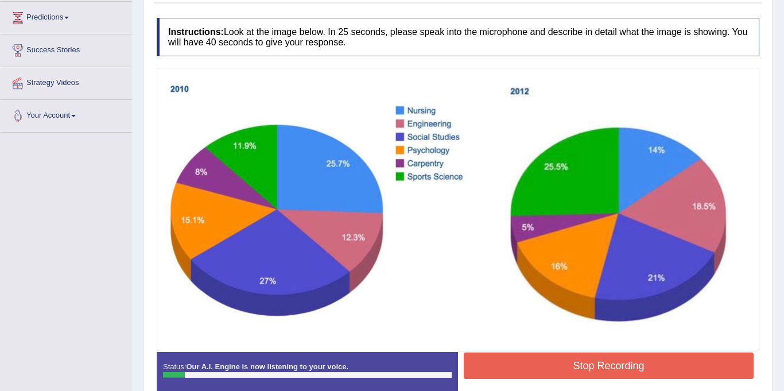
click at [514, 370] on button "Stop Recording" at bounding box center [609, 365] width 290 height 26
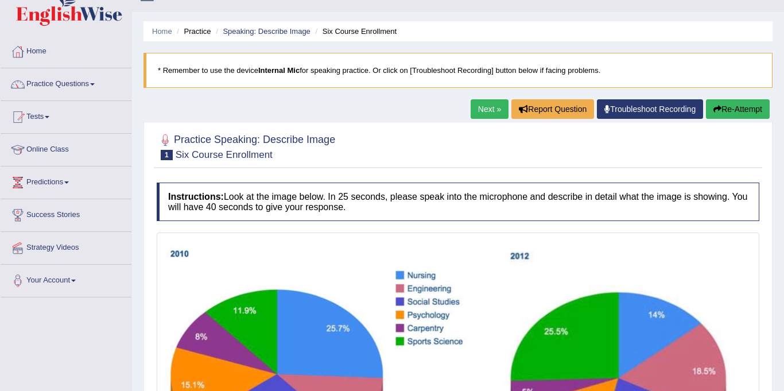
scroll to position [0, 0]
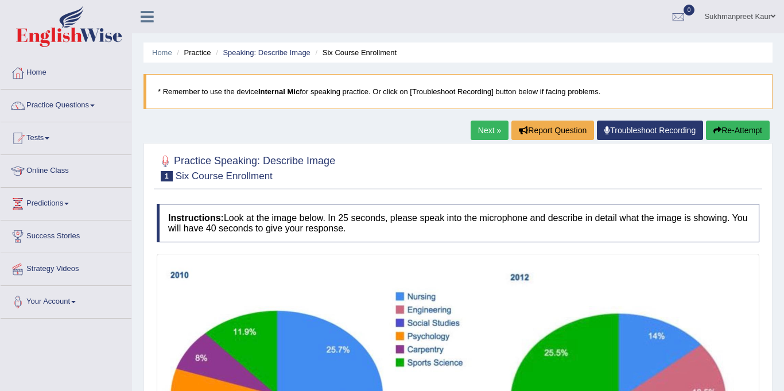
click at [740, 129] on button "Re-Attempt" at bounding box center [738, 130] width 64 height 20
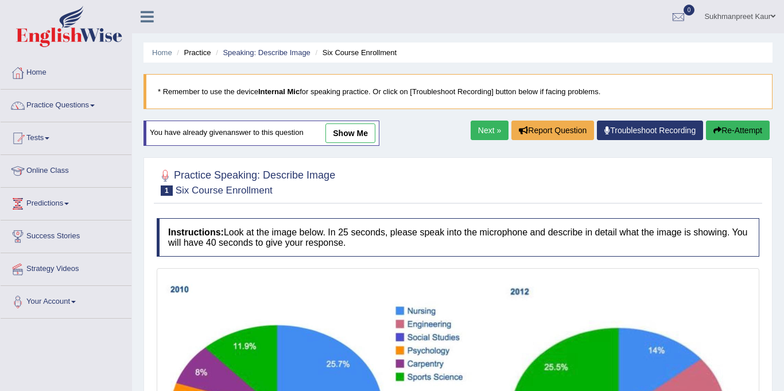
scroll to position [250, 0]
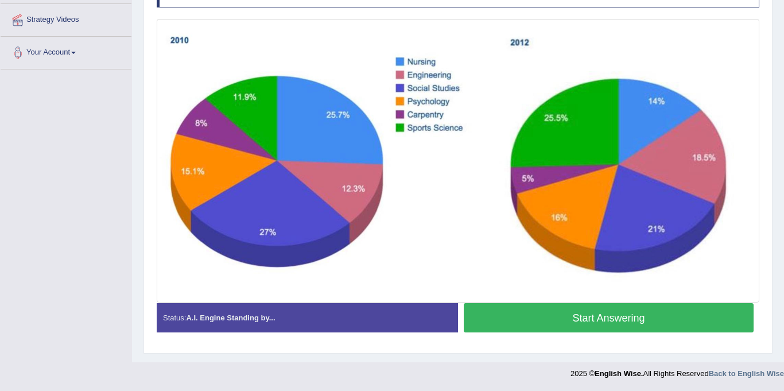
click at [539, 323] on button "Start Answering" at bounding box center [609, 317] width 290 height 29
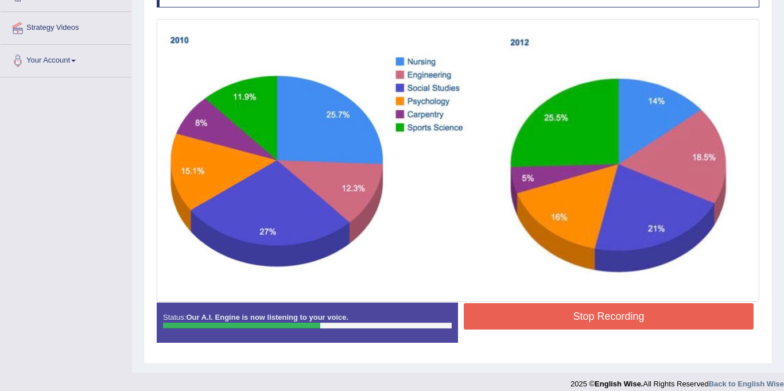
click at [539, 323] on button "Stop Recording" at bounding box center [609, 316] width 290 height 26
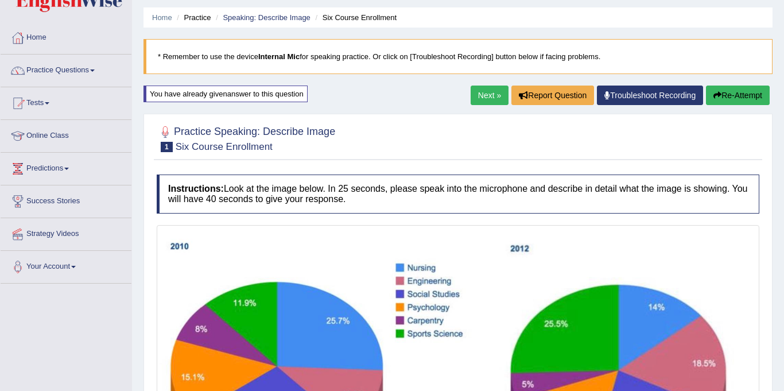
scroll to position [0, 0]
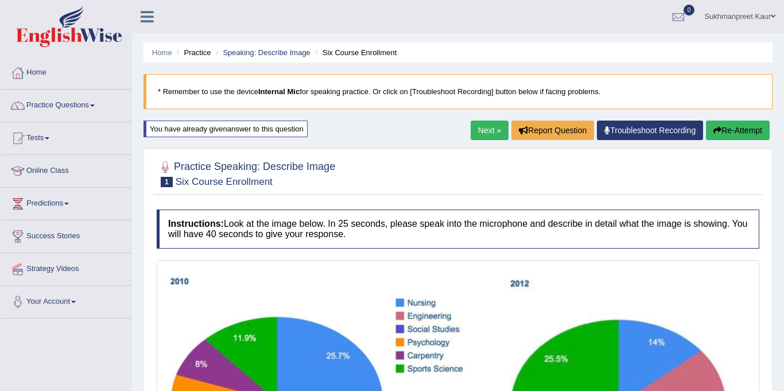
click at [736, 131] on button "Re-Attempt" at bounding box center [738, 130] width 64 height 20
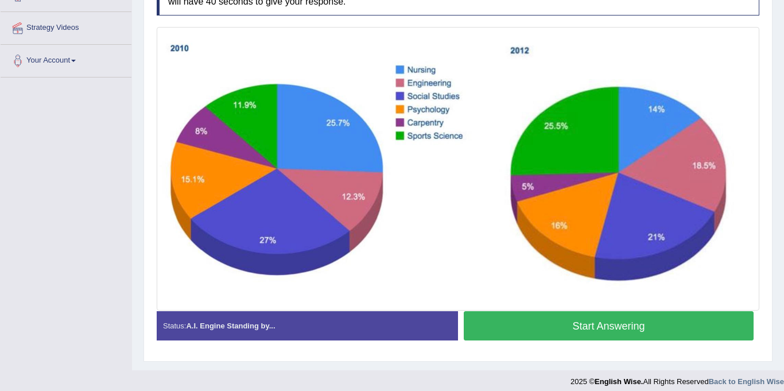
scroll to position [250, 0]
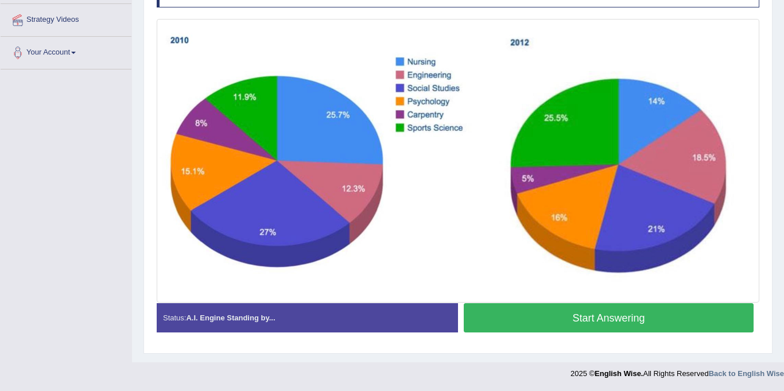
click at [613, 316] on button "Start Answering" at bounding box center [609, 317] width 290 height 29
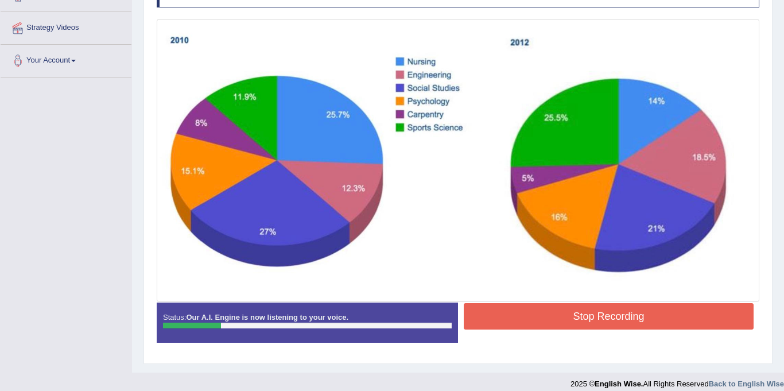
click at [623, 320] on button "Stop Recording" at bounding box center [609, 316] width 290 height 26
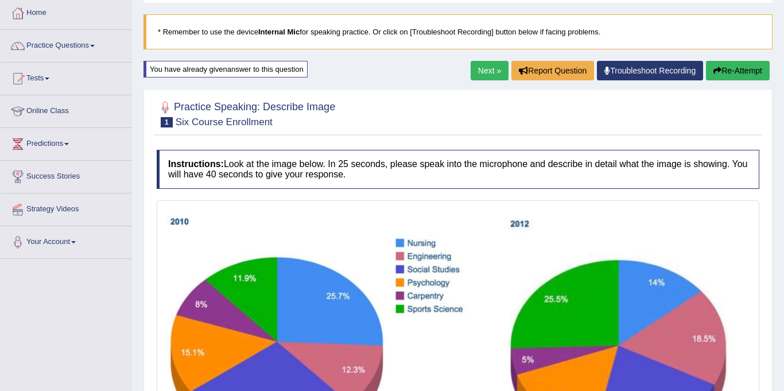
scroll to position [57, 0]
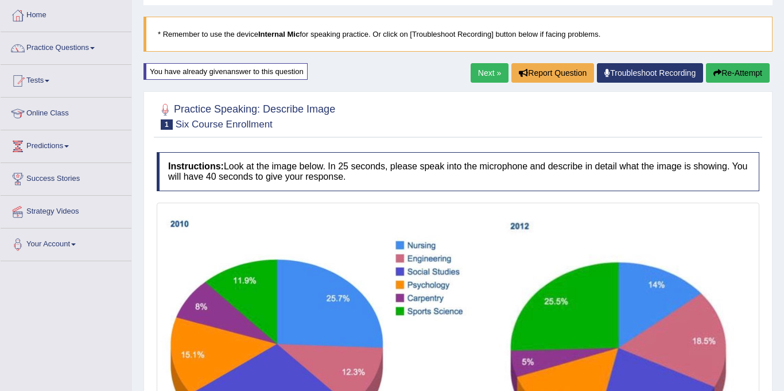
click at [748, 70] on button "Re-Attempt" at bounding box center [738, 73] width 64 height 20
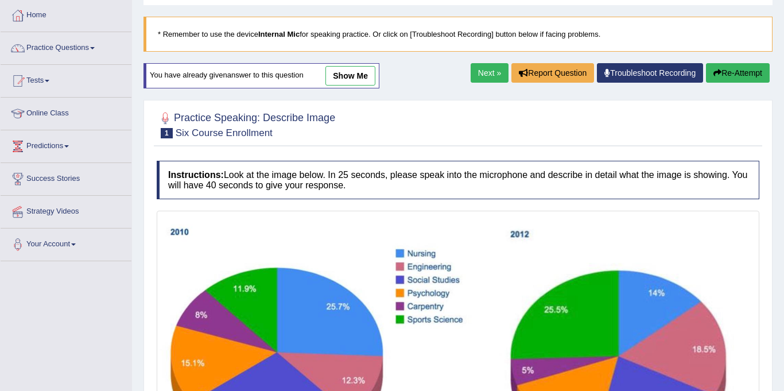
scroll to position [250, 0]
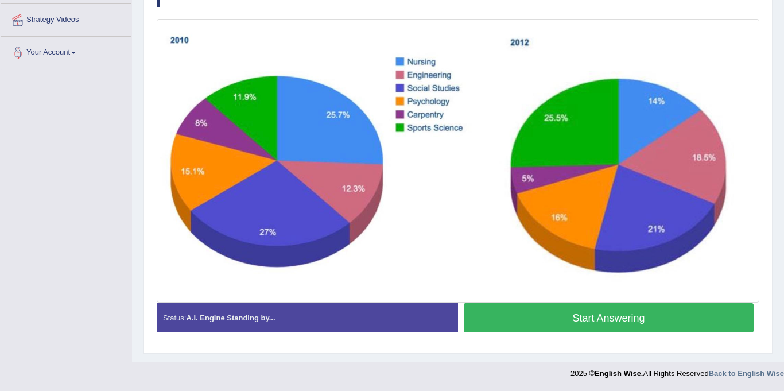
click at [593, 318] on button "Start Answering" at bounding box center [609, 317] width 290 height 29
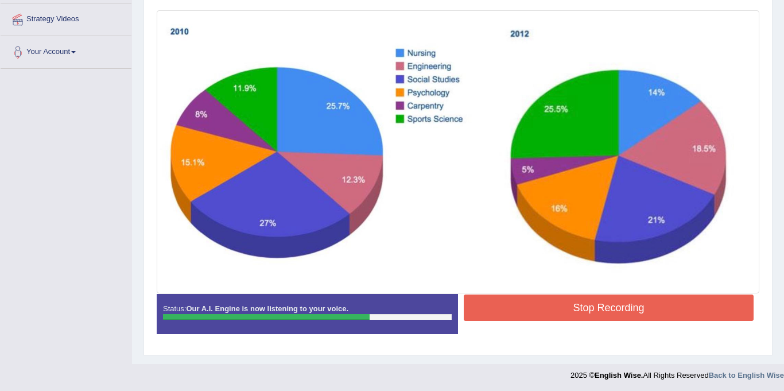
click at [594, 306] on button "Stop Recording" at bounding box center [609, 307] width 290 height 26
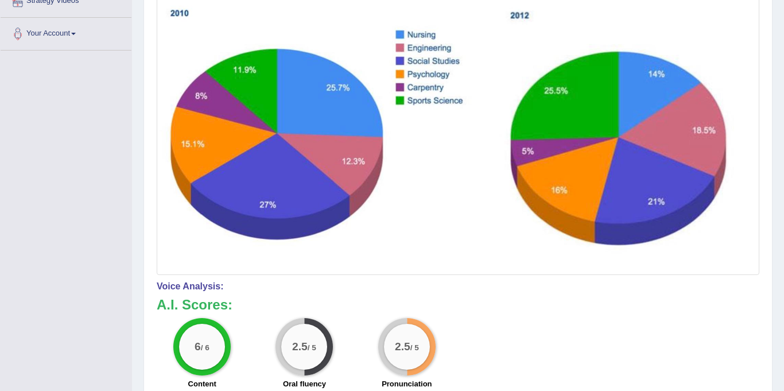
scroll to position [0, 0]
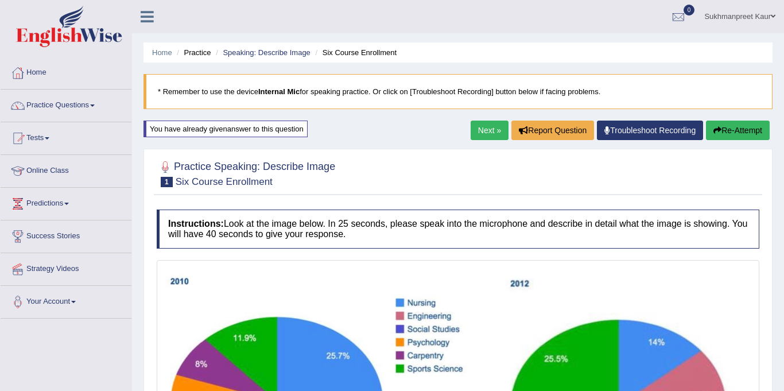
click at [734, 123] on button "Re-Attempt" at bounding box center [738, 130] width 64 height 20
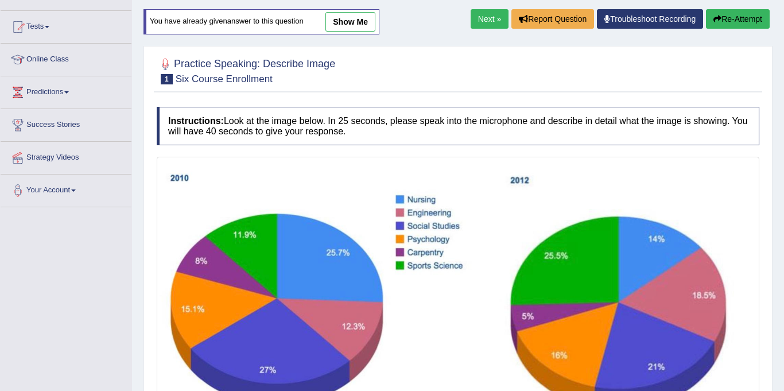
scroll to position [250, 0]
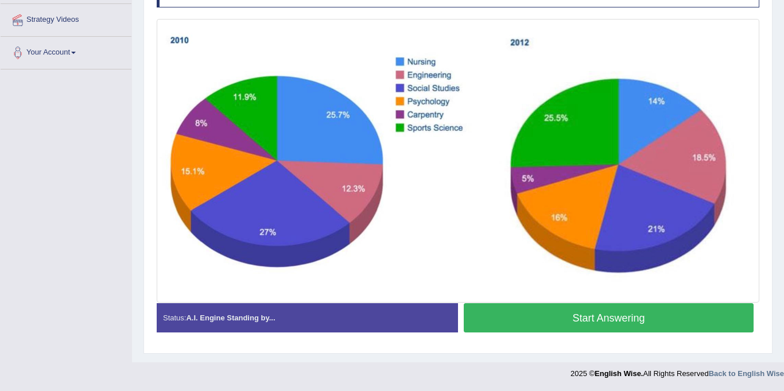
click at [594, 324] on button "Start Answering" at bounding box center [609, 317] width 290 height 29
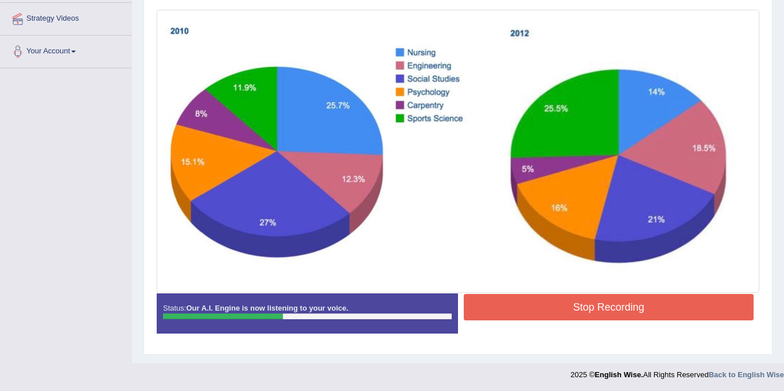
scroll to position [252, 0]
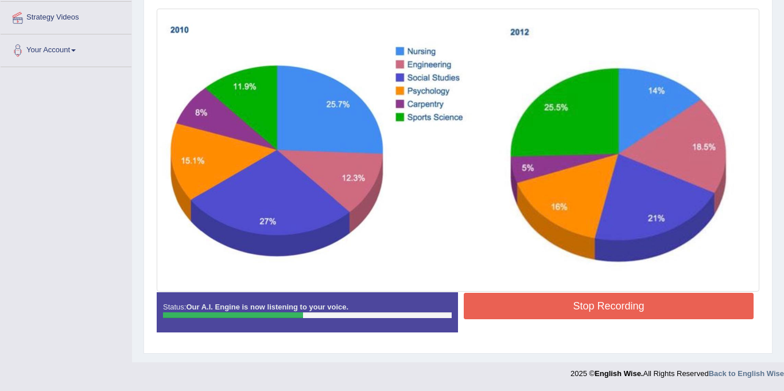
click at [615, 300] on button "Stop Recording" at bounding box center [609, 306] width 290 height 26
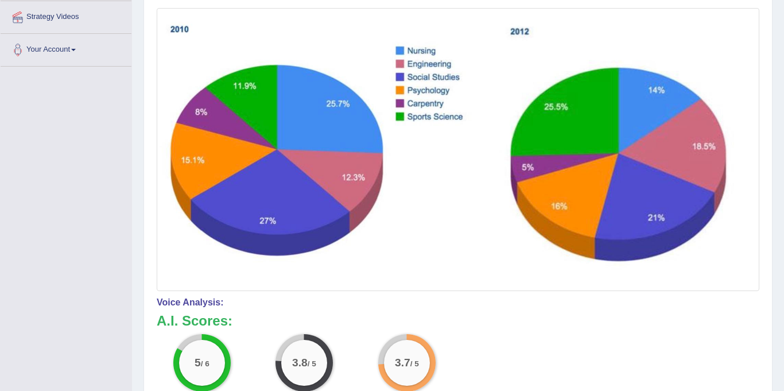
click at [615, 300] on h4 "Voice Analysis:" at bounding box center [458, 302] width 602 height 10
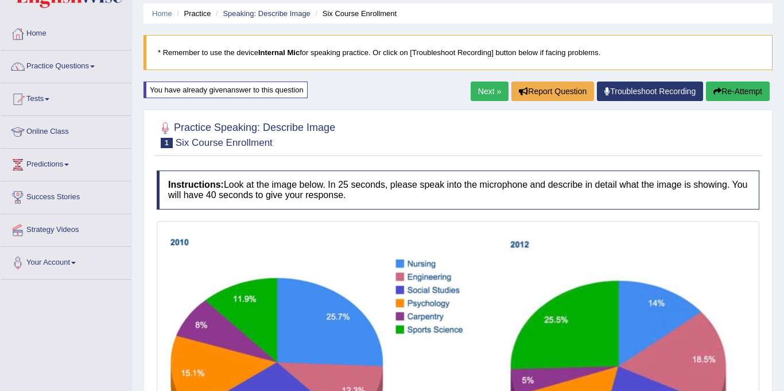
scroll to position [0, 0]
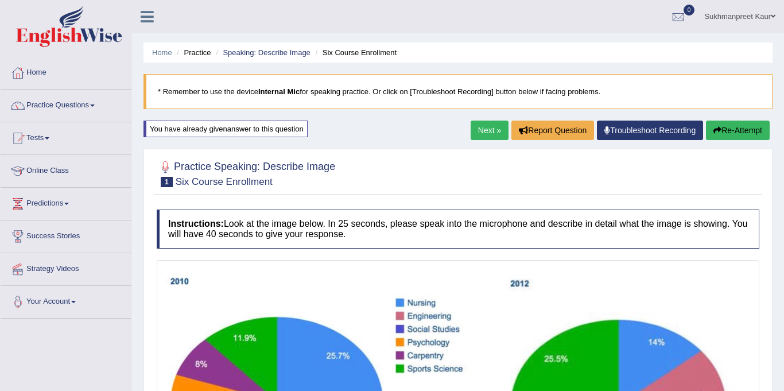
click at [746, 131] on button "Re-Attempt" at bounding box center [738, 130] width 64 height 20
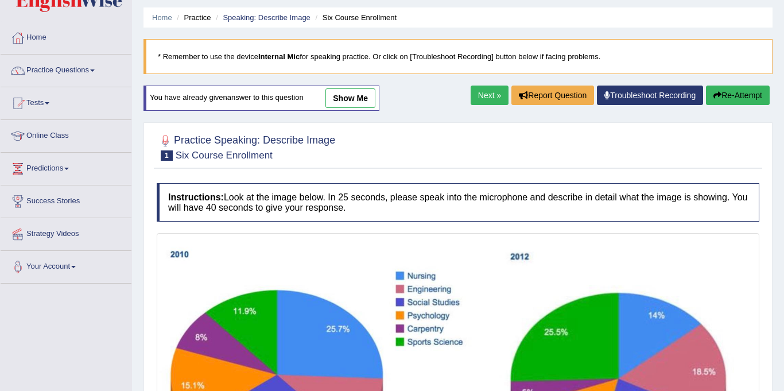
scroll to position [34, 0]
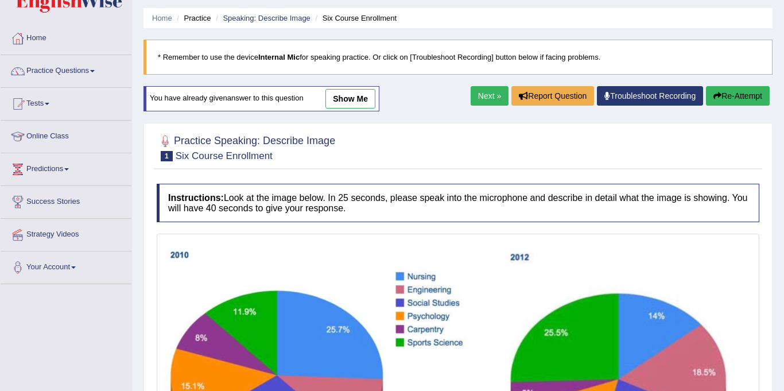
click at [745, 96] on button "Re-Attempt" at bounding box center [738, 96] width 64 height 20
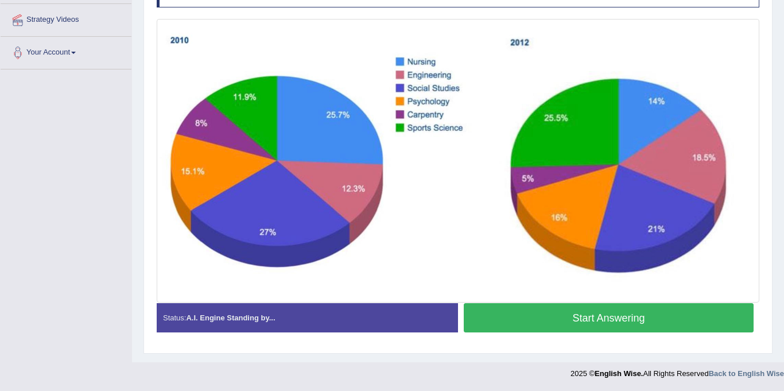
click at [578, 316] on button "Start Answering" at bounding box center [609, 317] width 290 height 29
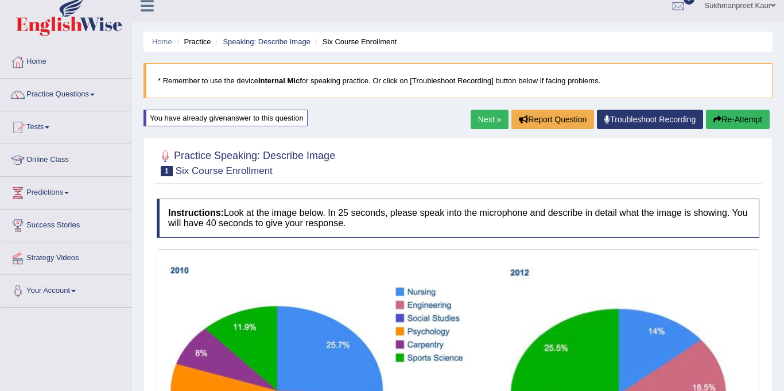
scroll to position [0, 0]
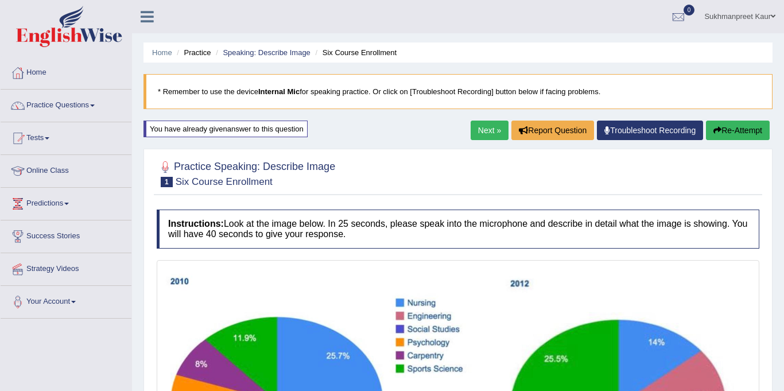
click at [725, 126] on button "Re-Attempt" at bounding box center [738, 130] width 64 height 20
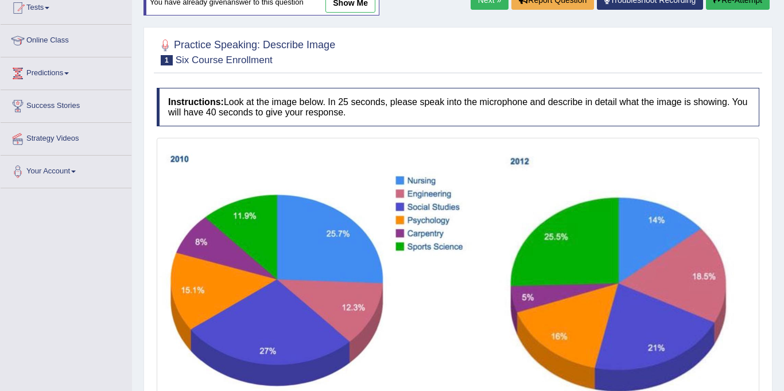
scroll to position [250, 0]
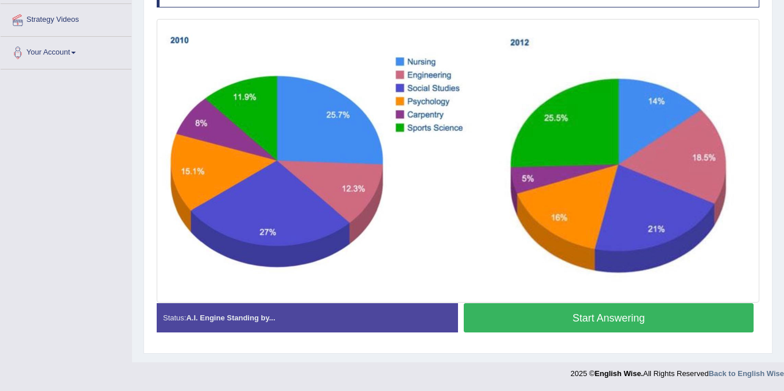
click at [576, 313] on button "Start Answering" at bounding box center [609, 317] width 290 height 29
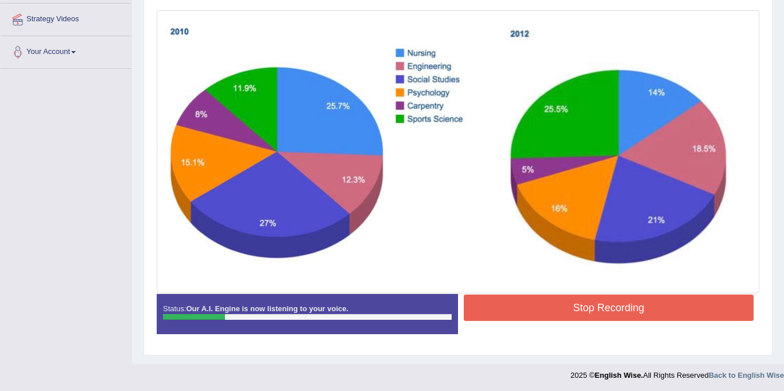
scroll to position [0, 0]
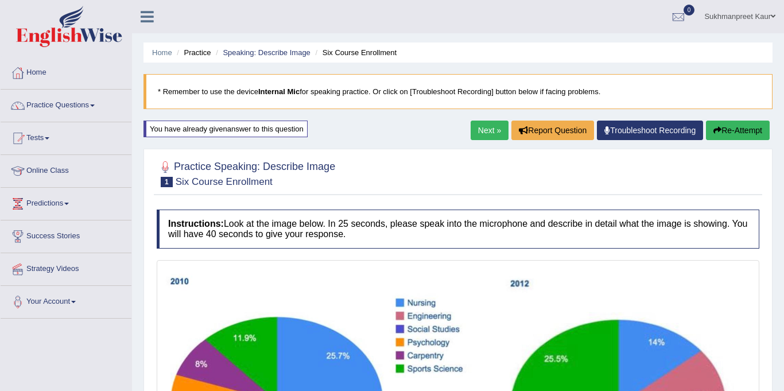
click at [735, 128] on button "Re-Attempt" at bounding box center [738, 130] width 64 height 20
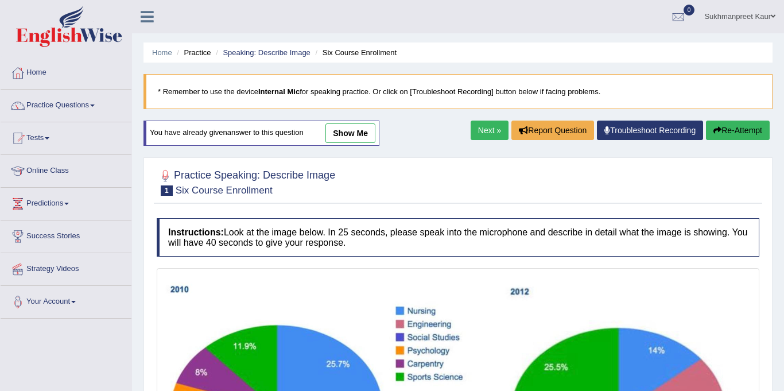
scroll to position [250, 0]
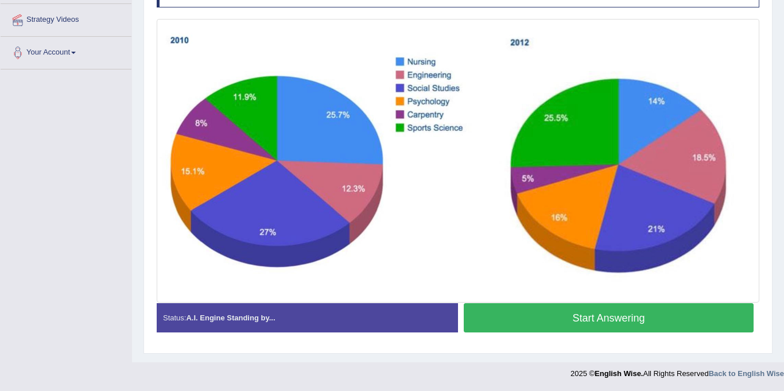
click at [556, 310] on button "Start Answering" at bounding box center [609, 317] width 290 height 29
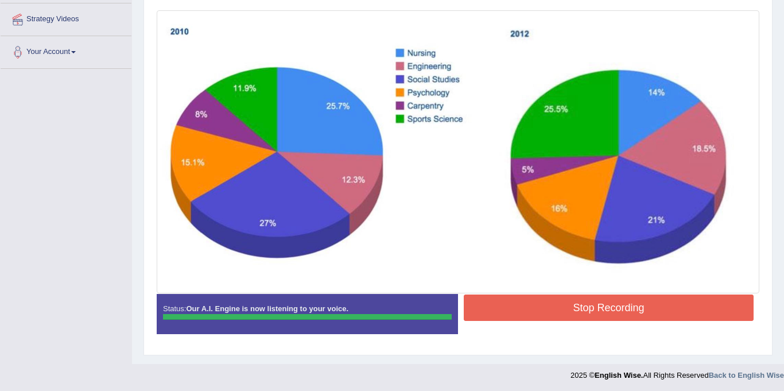
click at [556, 310] on button "Stop Recording" at bounding box center [609, 307] width 290 height 26
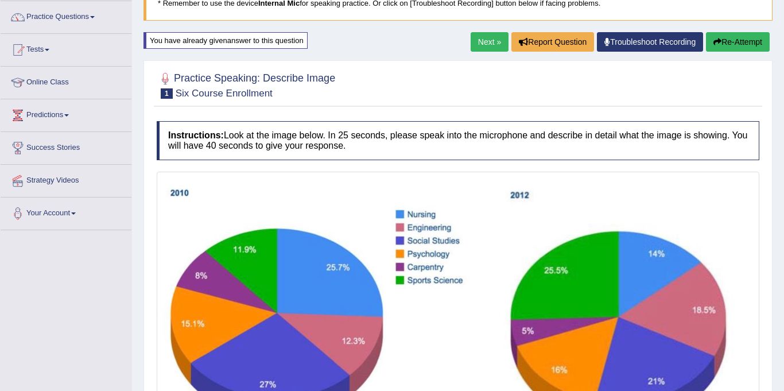
scroll to position [86, 0]
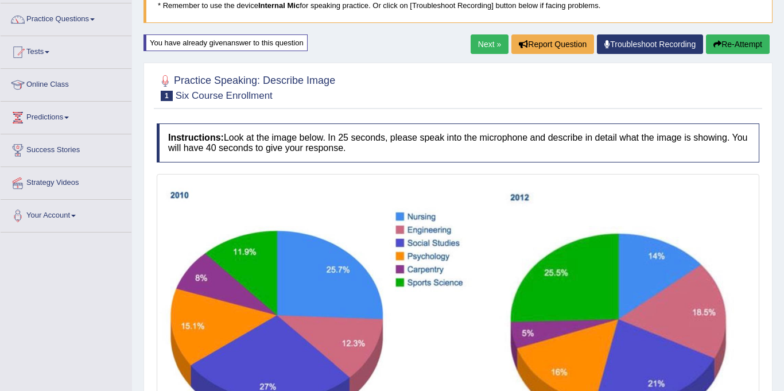
click at [486, 45] on link "Next »" at bounding box center [489, 44] width 38 height 20
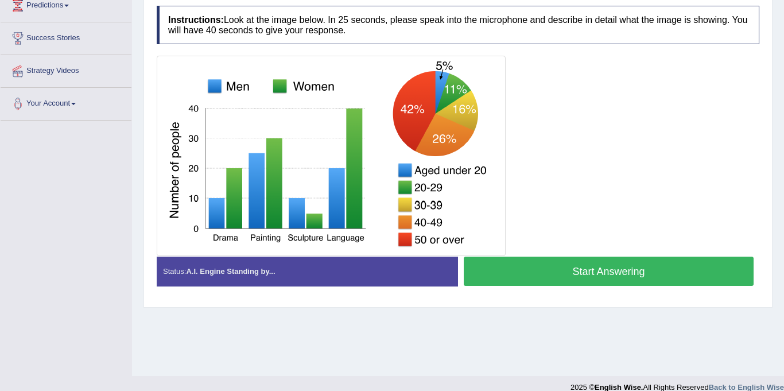
scroll to position [197, 0]
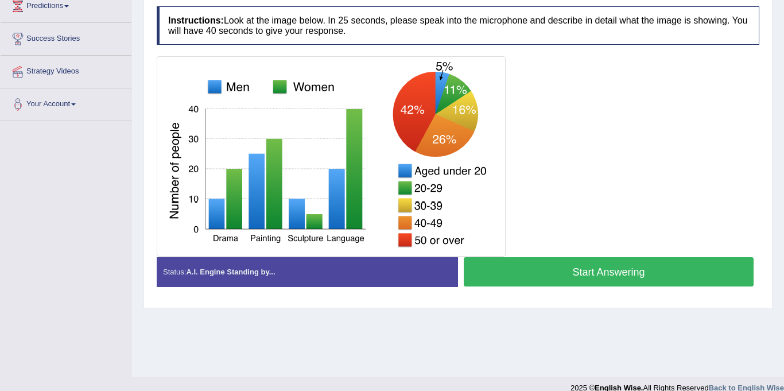
click at [548, 270] on button "Start Answering" at bounding box center [609, 271] width 290 height 29
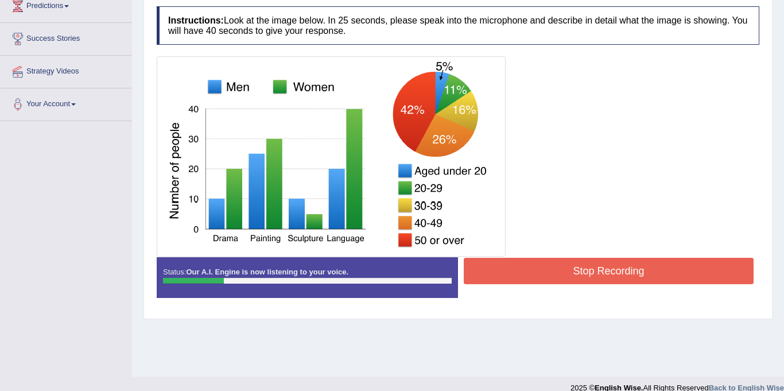
click at [548, 270] on button "Stop Recording" at bounding box center [609, 271] width 290 height 26
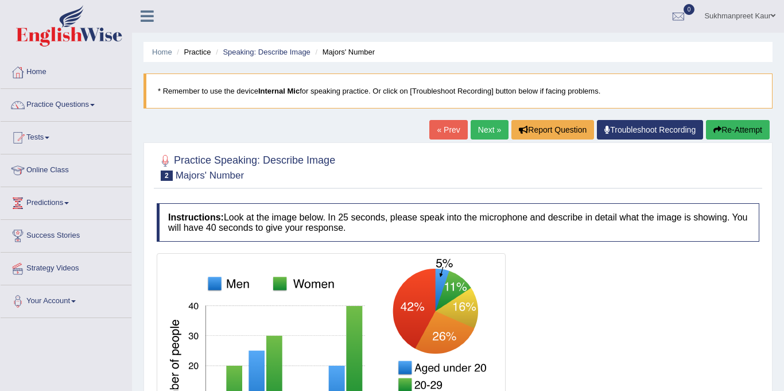
scroll to position [2, 0]
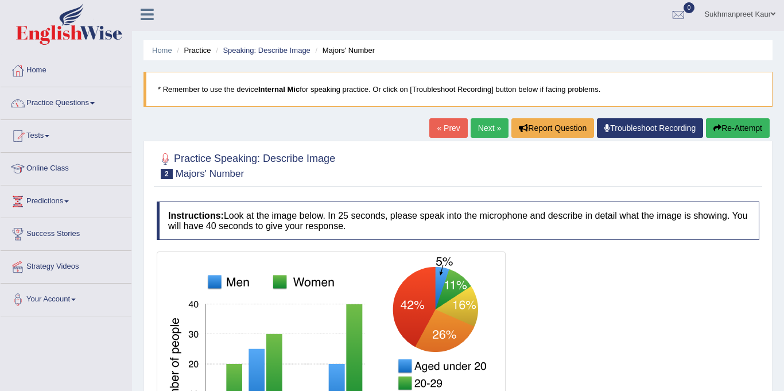
click at [730, 128] on button "Re-Attempt" at bounding box center [738, 128] width 64 height 20
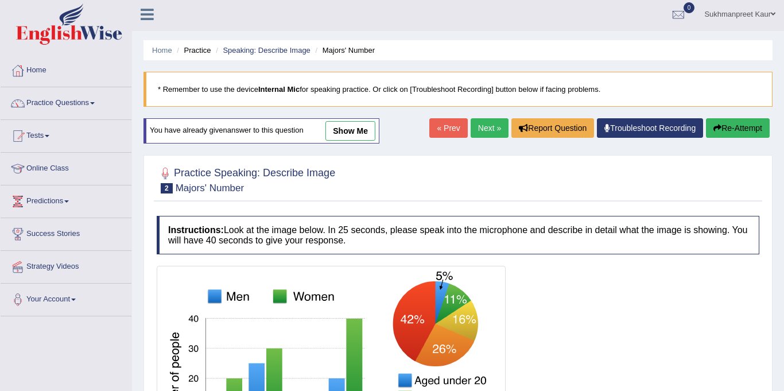
scroll to position [212, 0]
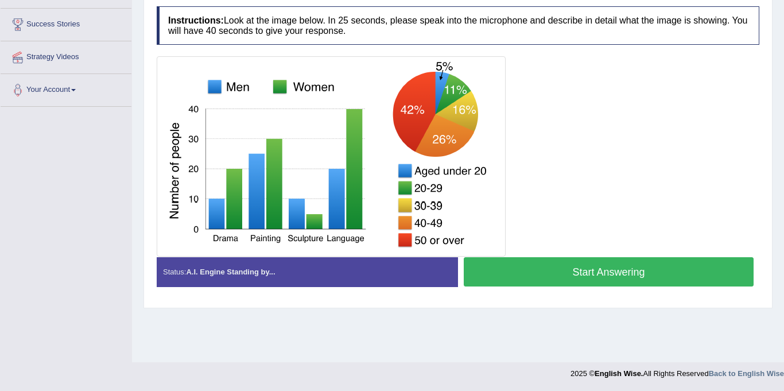
click at [572, 275] on button "Start Answering" at bounding box center [609, 271] width 290 height 29
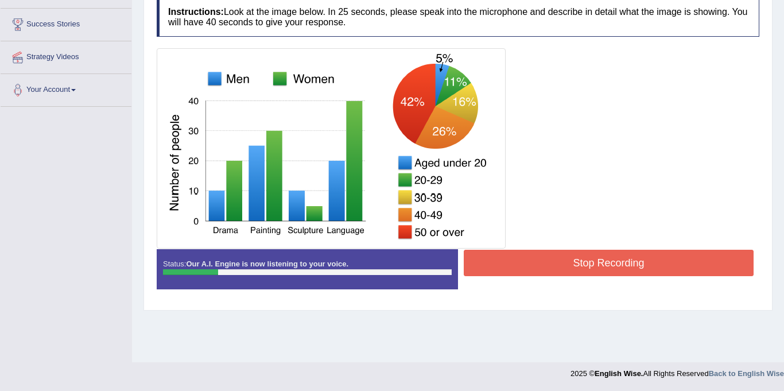
click at [572, 275] on button "Stop Recording" at bounding box center [609, 263] width 290 height 26
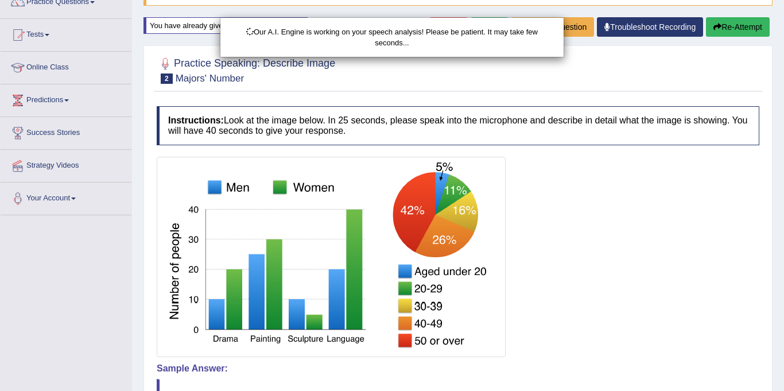
scroll to position [0, 0]
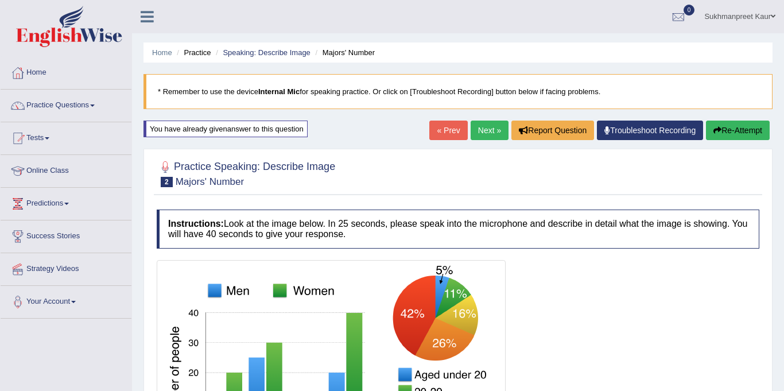
click at [730, 134] on button "Re-Attempt" at bounding box center [738, 130] width 64 height 20
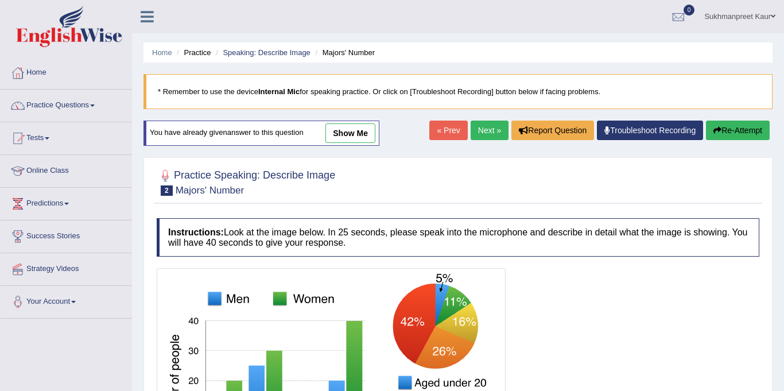
scroll to position [212, 0]
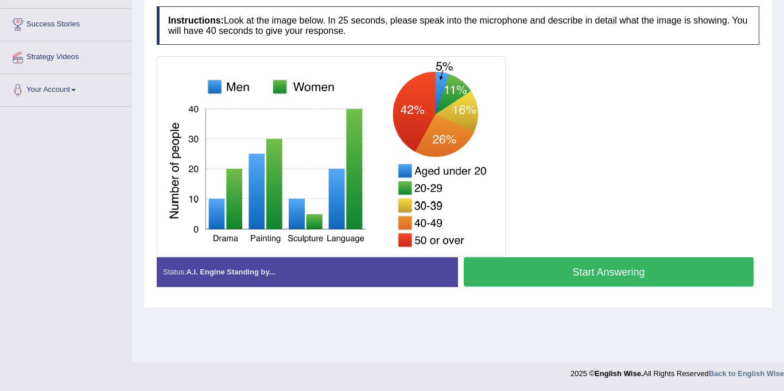
click at [569, 276] on button "Start Answering" at bounding box center [609, 271] width 290 height 29
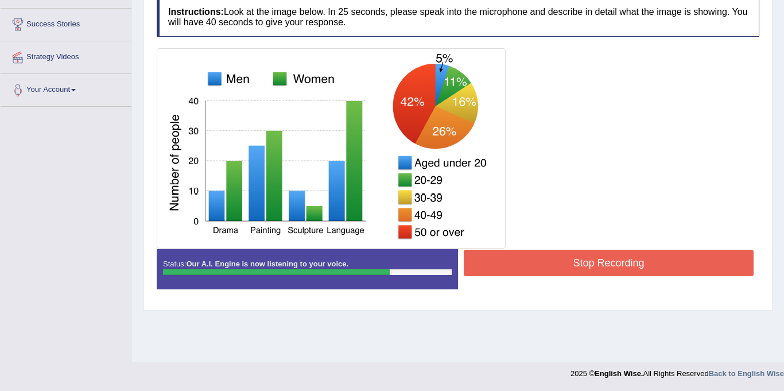
click at [581, 259] on button "Stop Recording" at bounding box center [609, 263] width 290 height 26
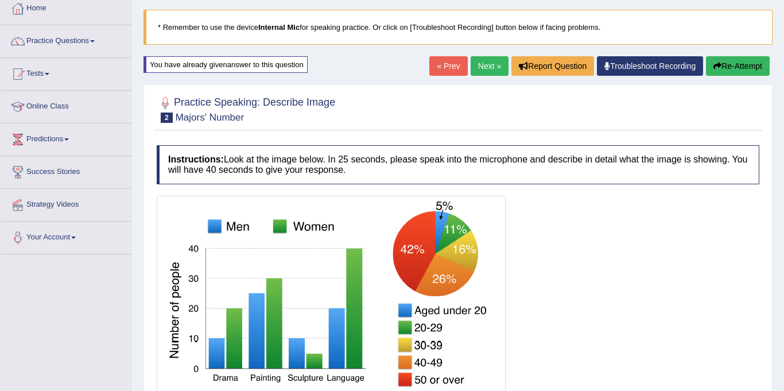
scroll to position [63, 0]
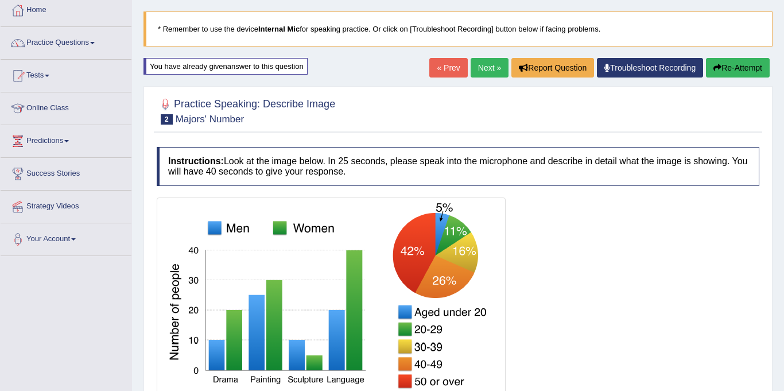
click at [757, 60] on button "Re-Attempt" at bounding box center [738, 68] width 64 height 20
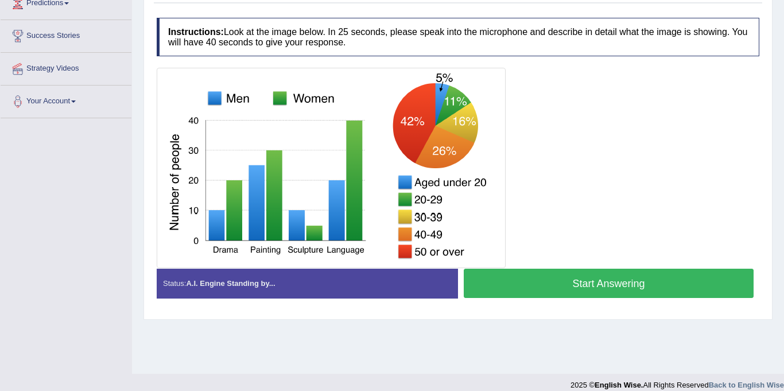
scroll to position [212, 0]
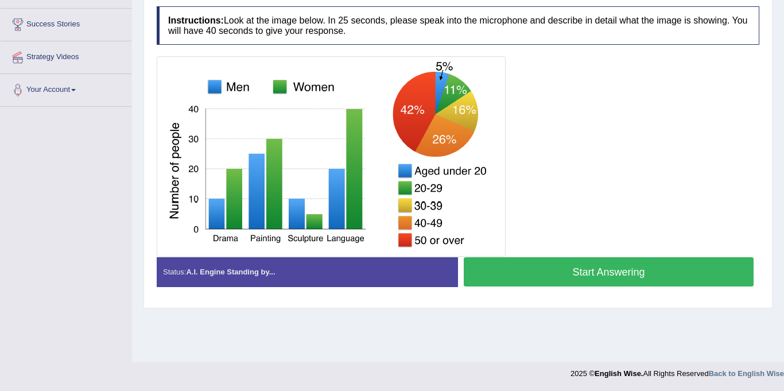
click at [631, 272] on button "Start Answering" at bounding box center [609, 271] width 290 height 29
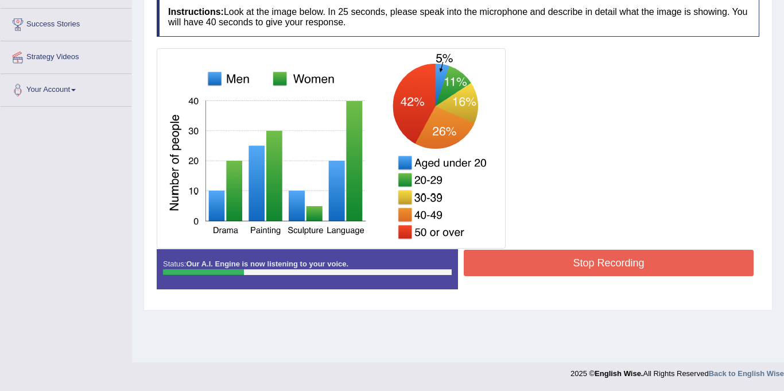
click at [631, 272] on button "Stop Recording" at bounding box center [609, 263] width 290 height 26
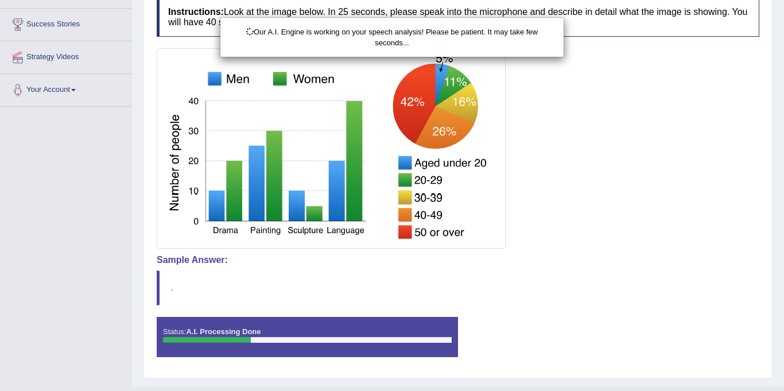
scroll to position [0, 0]
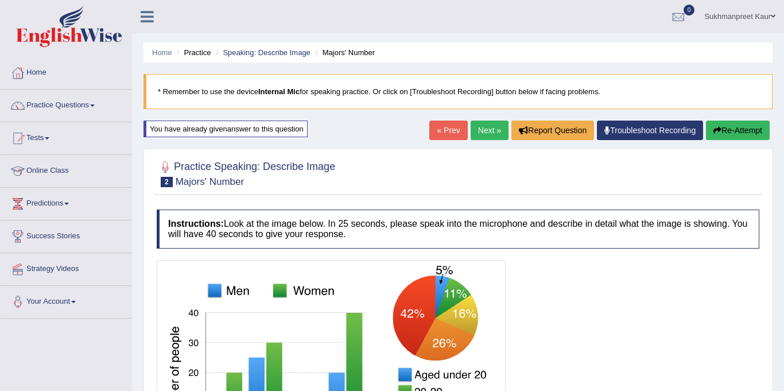
click at [733, 135] on button "Re-Attempt" at bounding box center [738, 130] width 64 height 20
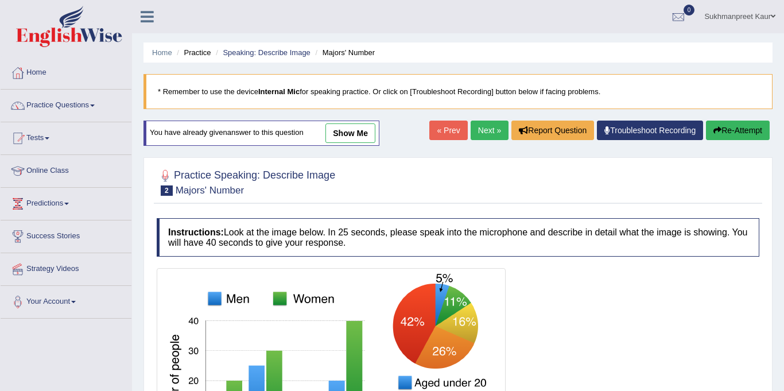
scroll to position [212, 0]
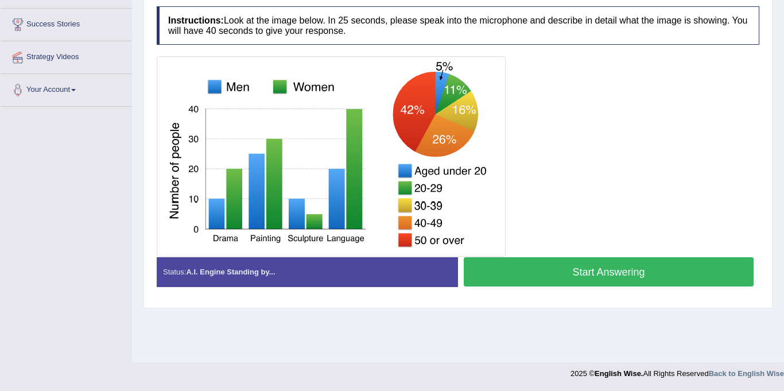
click at [629, 269] on button "Start Answering" at bounding box center [609, 271] width 290 height 29
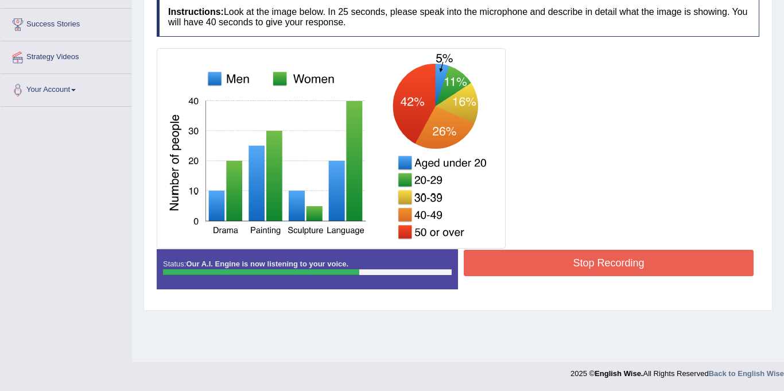
click at [629, 269] on button "Stop Recording" at bounding box center [609, 263] width 290 height 26
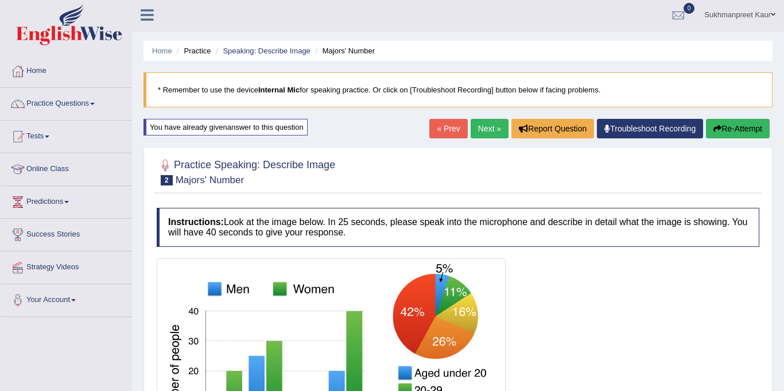
scroll to position [0, 0]
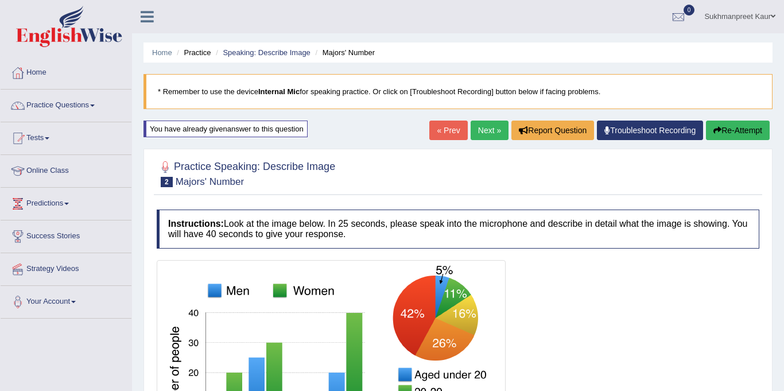
click at [745, 128] on button "Re-Attempt" at bounding box center [738, 130] width 64 height 20
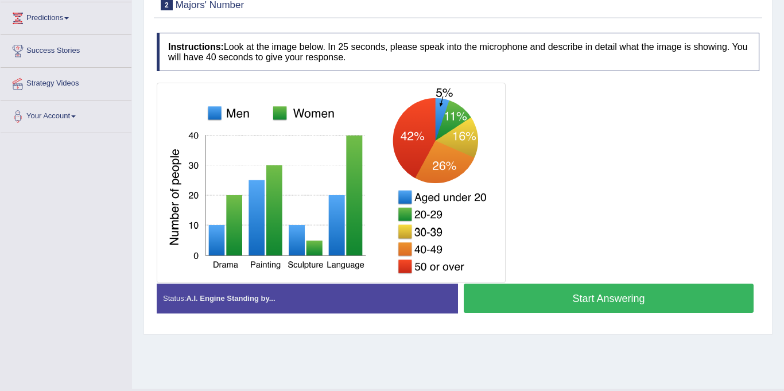
scroll to position [190, 0]
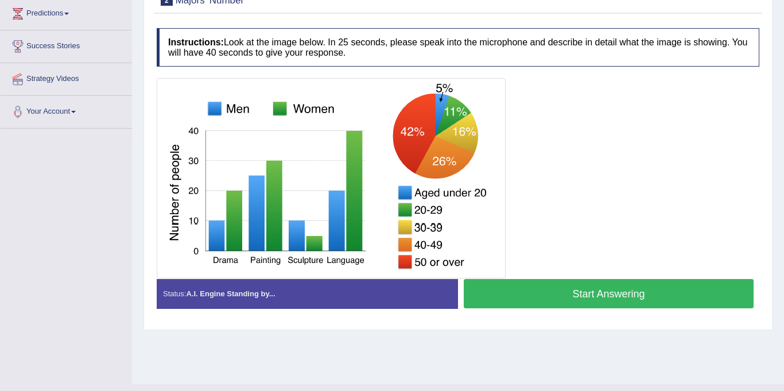
click at [632, 290] on button "Start Answering" at bounding box center [609, 293] width 290 height 29
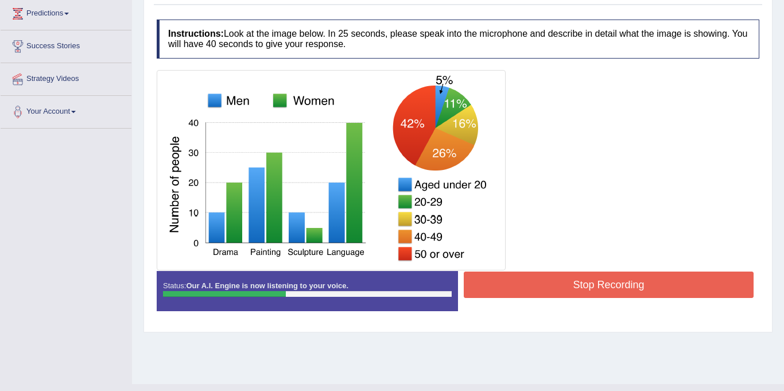
click at [592, 277] on button "Stop Recording" at bounding box center [609, 284] width 290 height 26
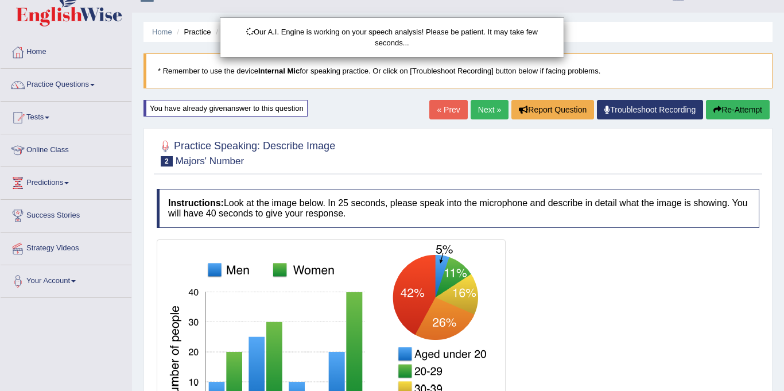
scroll to position [12, 0]
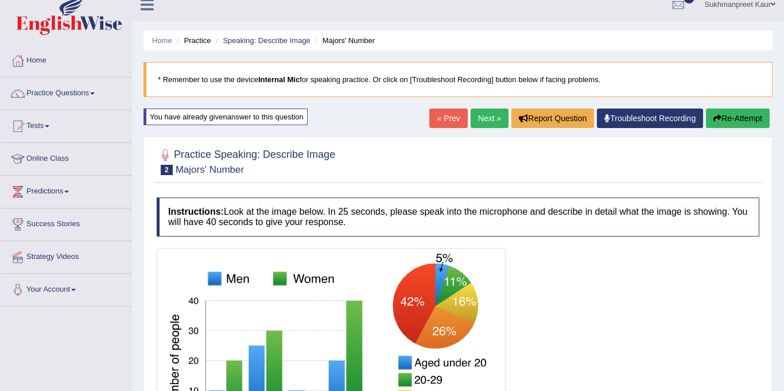
click at [740, 120] on button "Re-Attempt" at bounding box center [738, 118] width 64 height 20
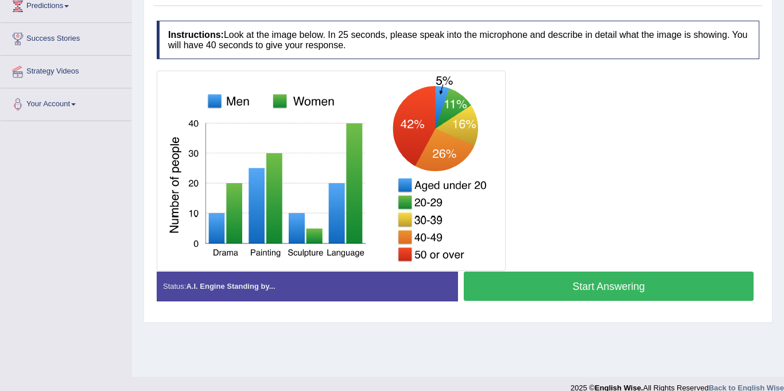
scroll to position [212, 0]
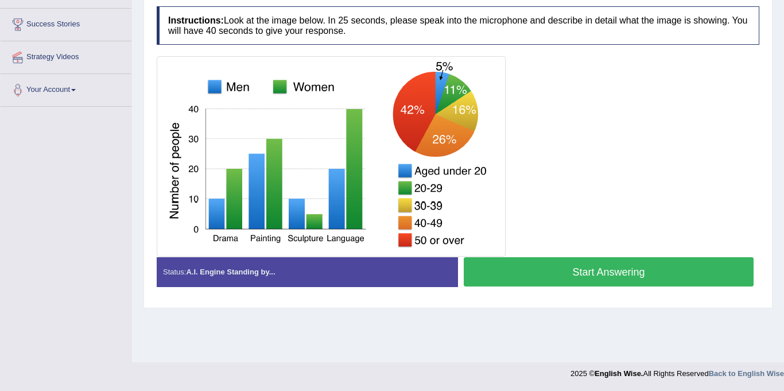
click at [602, 267] on button "Start Answering" at bounding box center [609, 271] width 290 height 29
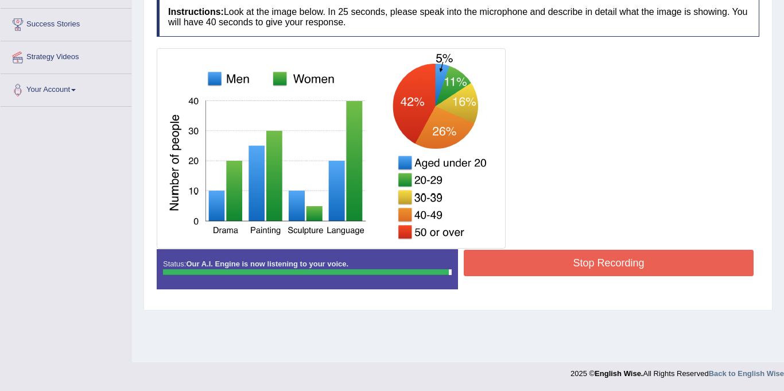
click at [602, 267] on button "Stop Recording" at bounding box center [609, 263] width 290 height 26
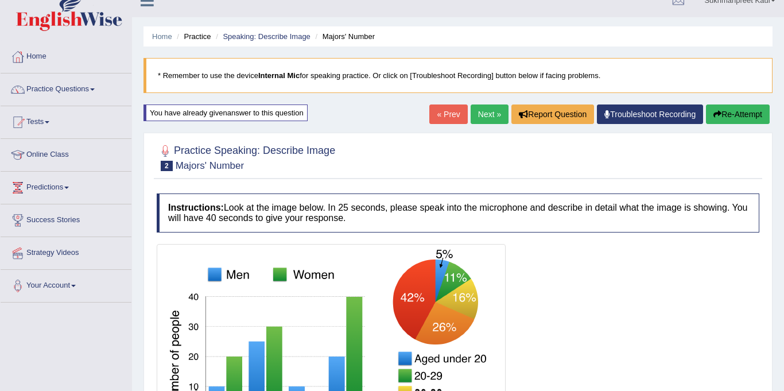
scroll to position [0, 0]
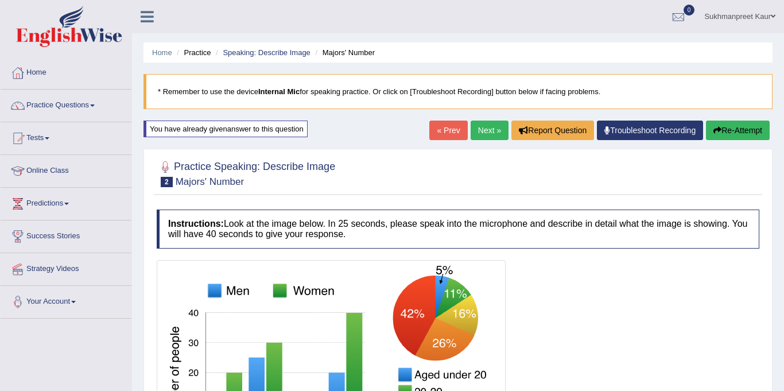
click at [748, 127] on button "Re-Attempt" at bounding box center [738, 130] width 64 height 20
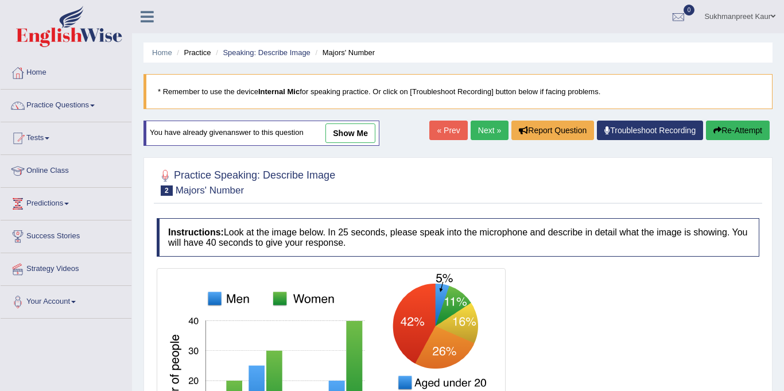
scroll to position [212, 0]
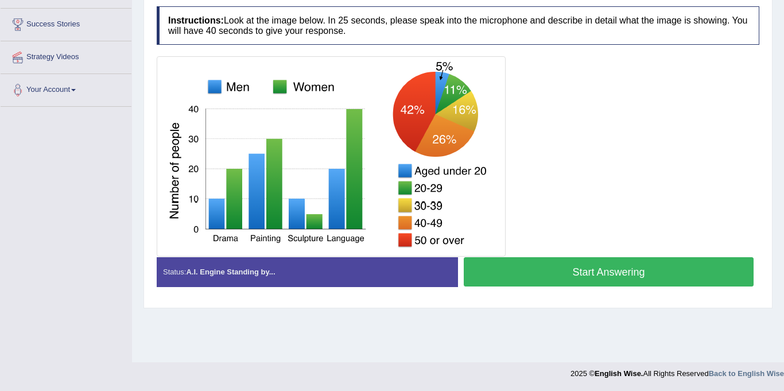
click at [579, 277] on button "Start Answering" at bounding box center [609, 271] width 290 height 29
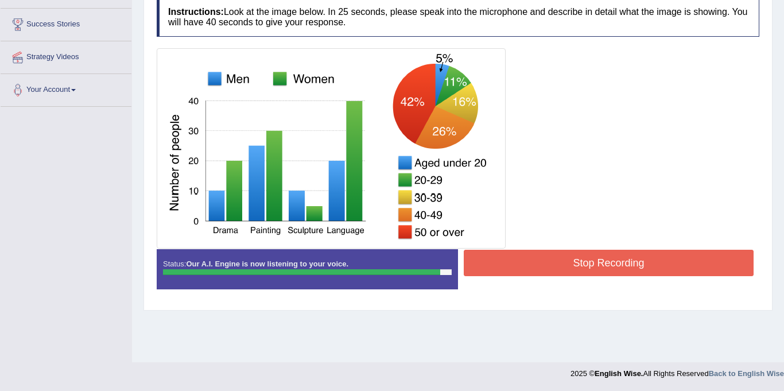
click at [584, 266] on button "Stop Recording" at bounding box center [609, 263] width 290 height 26
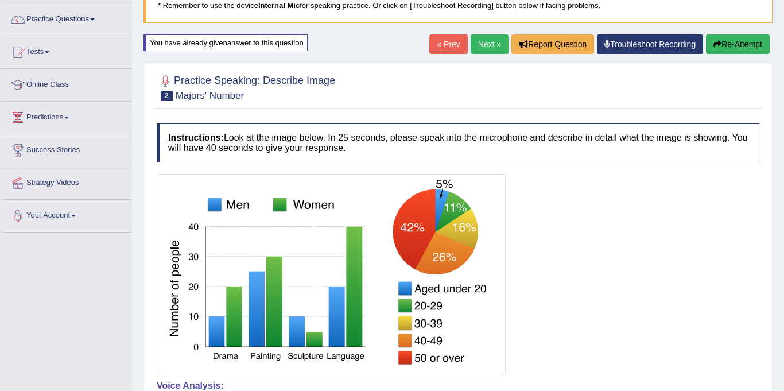
scroll to position [0, 0]
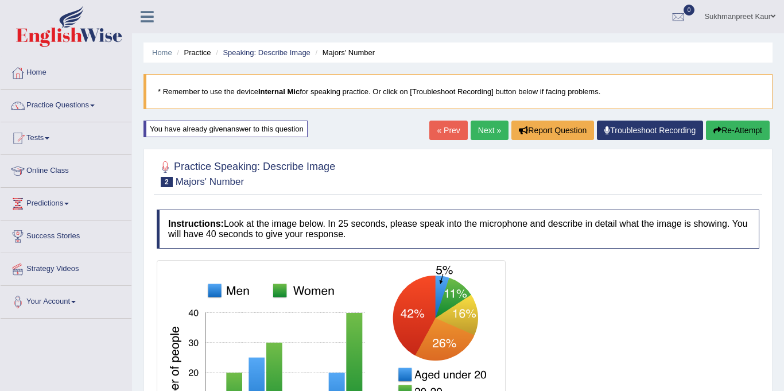
click at [490, 131] on link "Next »" at bounding box center [489, 130] width 38 height 20
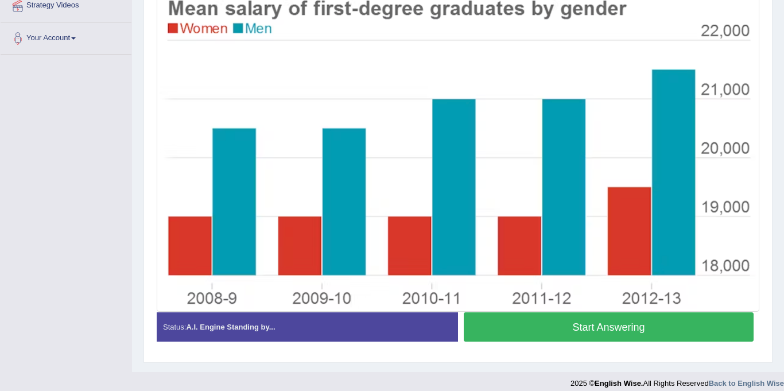
scroll to position [274, 0]
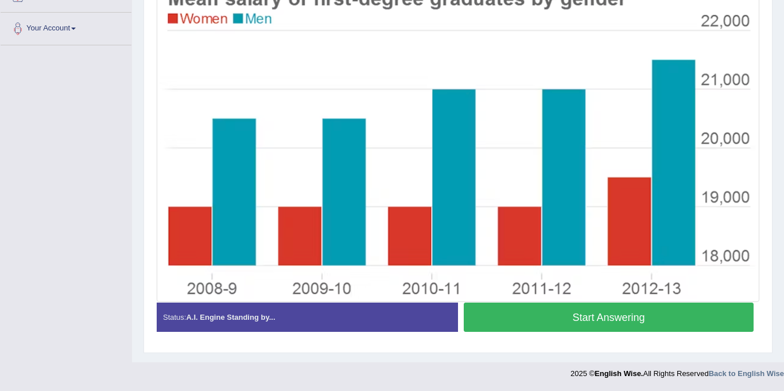
click at [553, 321] on button "Start Answering" at bounding box center [609, 316] width 290 height 29
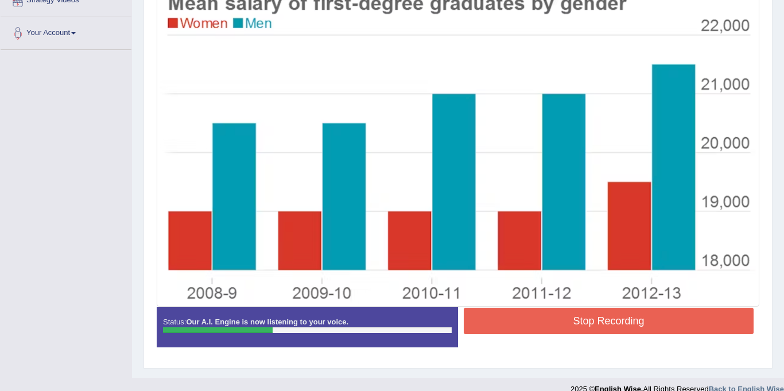
scroll to position [267, 0]
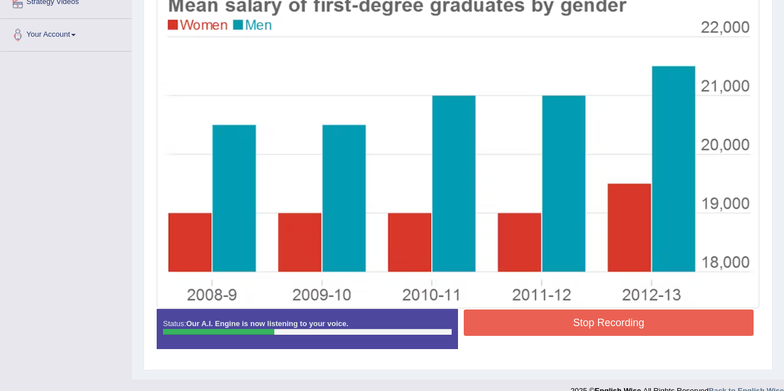
click at [553, 321] on button "Stop Recording" at bounding box center [609, 322] width 290 height 26
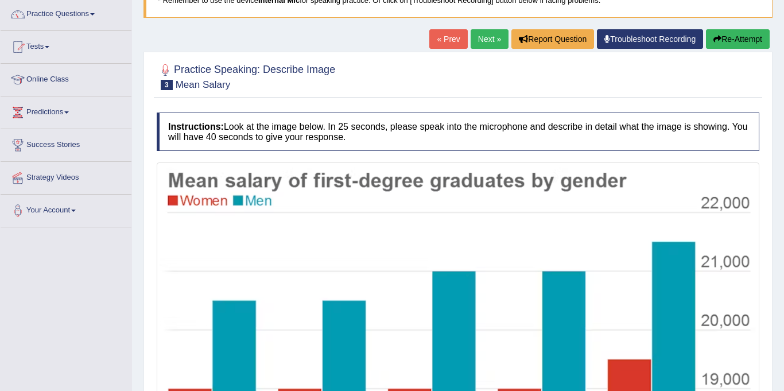
scroll to position [93, 0]
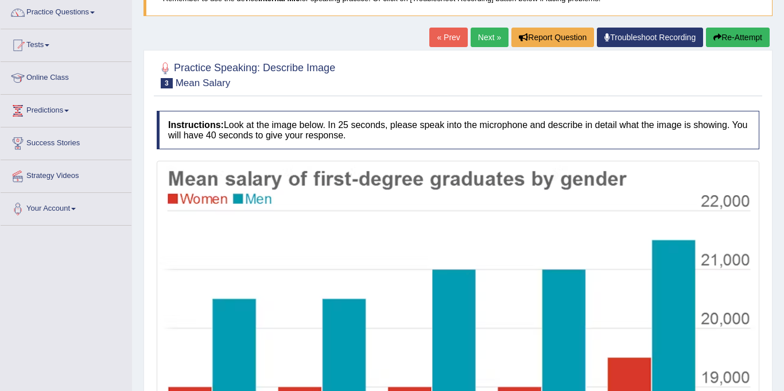
click at [747, 37] on button "Re-Attempt" at bounding box center [738, 38] width 64 height 20
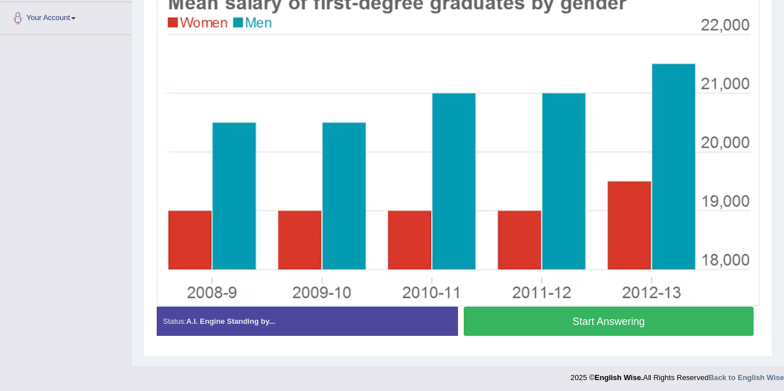
scroll to position [288, 0]
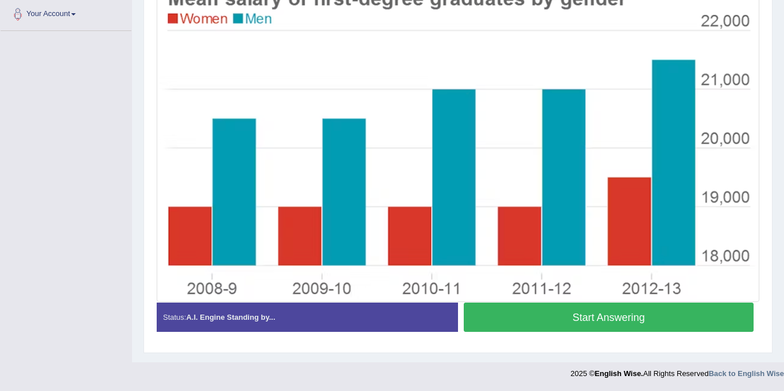
click at [586, 324] on button "Start Answering" at bounding box center [609, 316] width 290 height 29
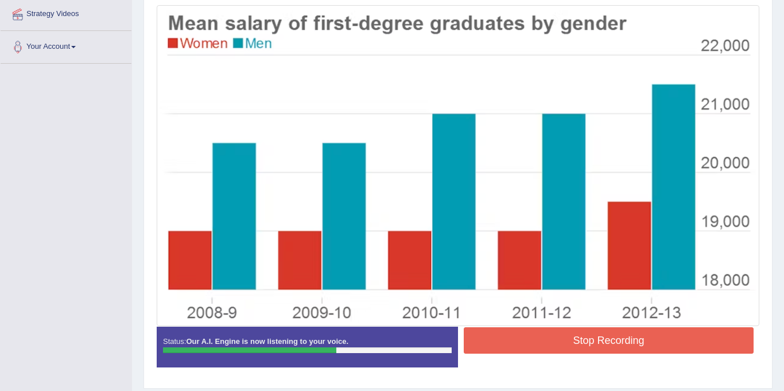
scroll to position [258, 0]
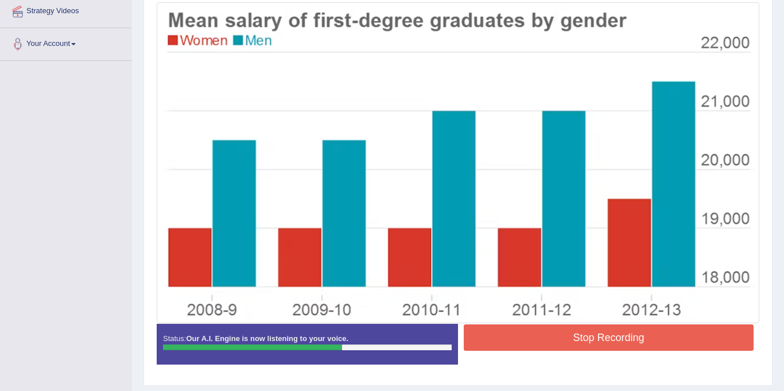
click at [585, 327] on button "Stop Recording" at bounding box center [609, 337] width 290 height 26
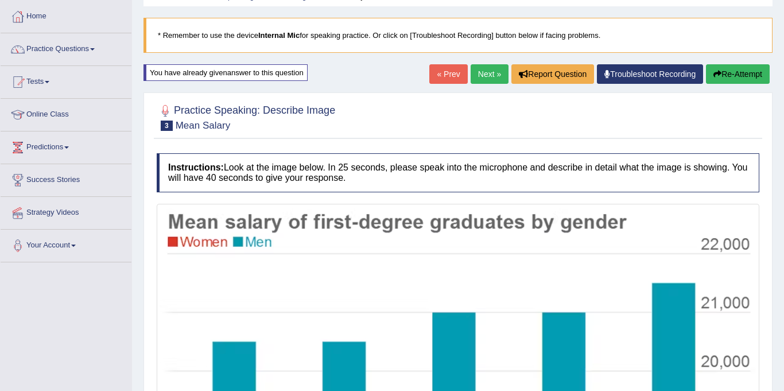
scroll to position [30, 0]
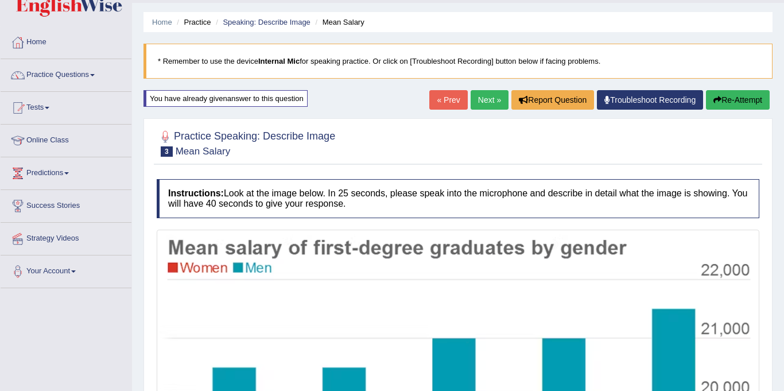
click at [738, 96] on button "Re-Attempt" at bounding box center [738, 100] width 64 height 20
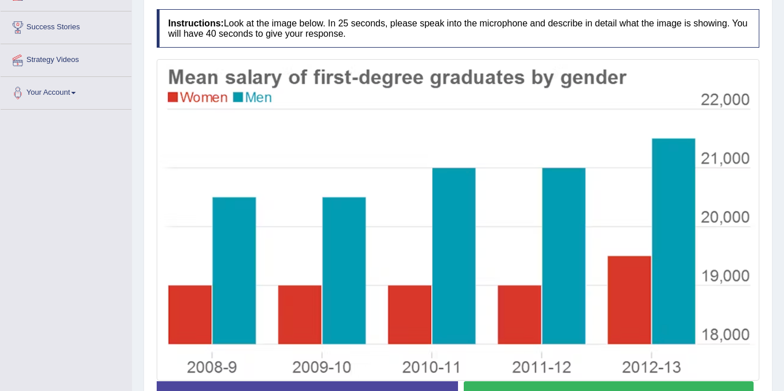
scroll to position [288, 0]
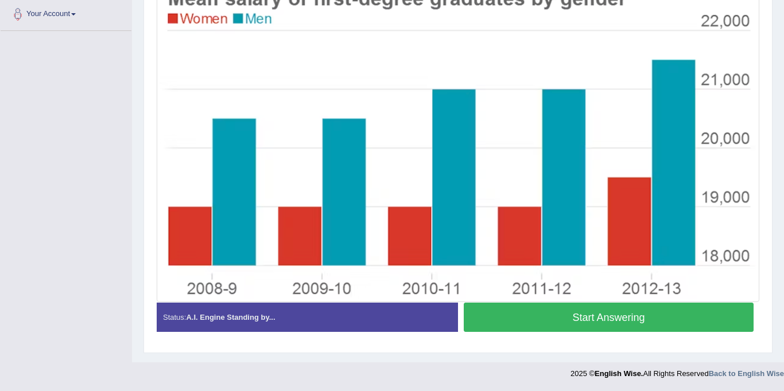
click at [569, 323] on button "Start Answering" at bounding box center [609, 316] width 290 height 29
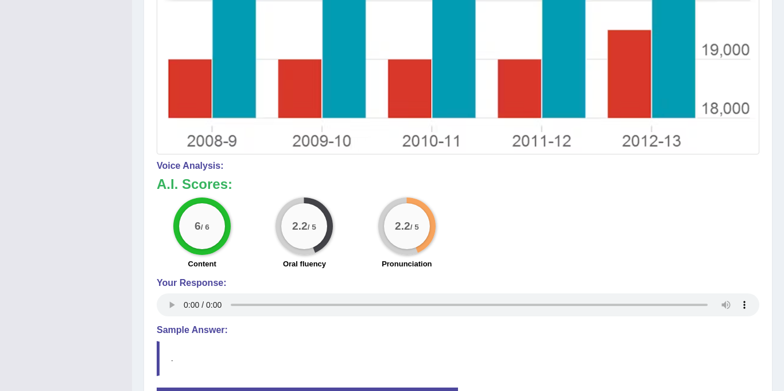
scroll to position [427, 0]
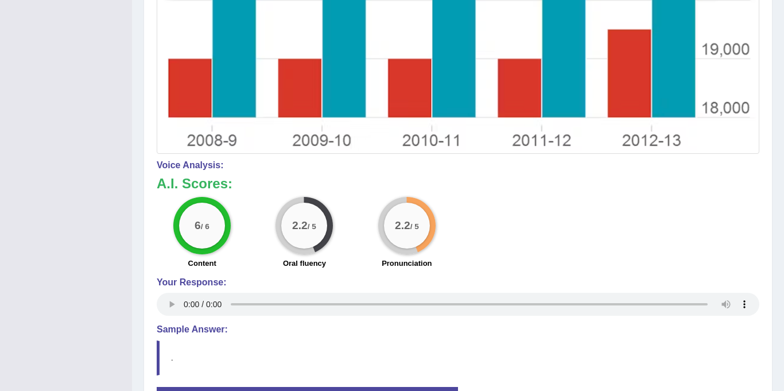
drag, startPoint x: 163, startPoint y: 362, endPoint x: 294, endPoint y: 174, distance: 229.5
click at [294, 174] on div "Instructions: Look at the image below. In 25 seconds, please speak into the mic…" at bounding box center [458, 109] width 608 height 665
drag, startPoint x: 294, startPoint y: 174, endPoint x: 680, endPoint y: 200, distance: 387.0
click at [680, 200] on div "Voice Analysis: A.I. Scores: 6 / 6 Content 2.2 / 5 Oral fluency 2.2 / 5 Pronunc…" at bounding box center [458, 239] width 602 height 158
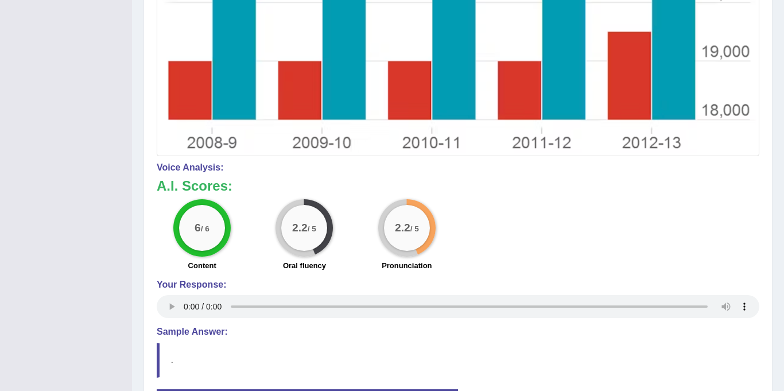
drag, startPoint x: 680, startPoint y: 200, endPoint x: 783, endPoint y: 348, distance: 180.6
click at [462, 390] on div "Stop Recording" at bounding box center [608, 390] width 301 height 1
drag, startPoint x: 462, startPoint y: 390, endPoint x: 783, endPoint y: 2, distance: 504.1
drag, startPoint x: 107, startPoint y: 132, endPoint x: 102, endPoint y: 168, distance: 35.9
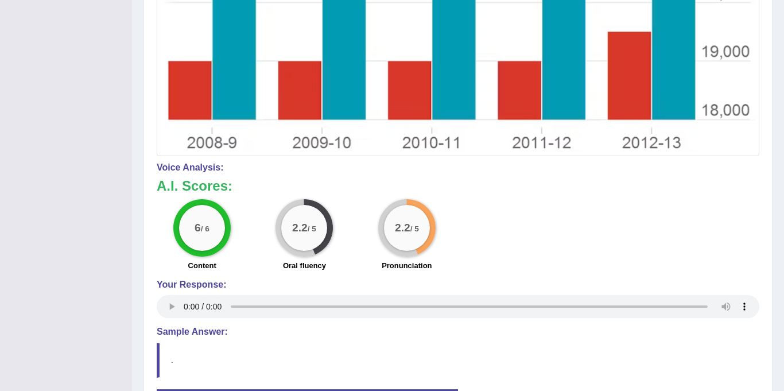
click at [102, 168] on div "Toggle navigation Home Practice Questions Speaking Practice Read Aloud Repeat S…" at bounding box center [392, 28] width 784 height 907
drag, startPoint x: 168, startPoint y: 173, endPoint x: 151, endPoint y: 187, distance: 22.0
click at [151, 187] on div "Practice Speaking: Describe Image 3 Mean Salary Instructions: Look at the image…" at bounding box center [457, 87] width 629 height 726
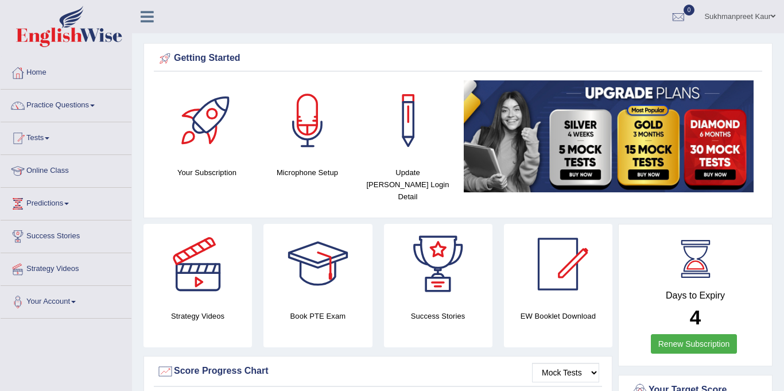
click at [475, 168] on img at bounding box center [609, 136] width 290 height 112
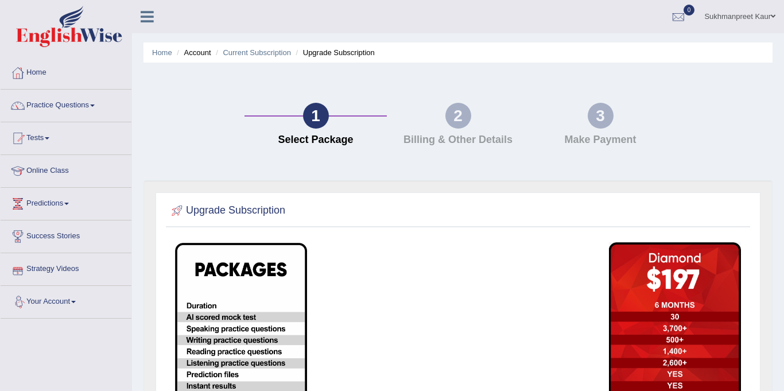
drag, startPoint x: 109, startPoint y: 388, endPoint x: 120, endPoint y: 266, distance: 122.7
click at [120, 266] on div "Toggle navigation Home Practice Questions Speaking Practice Read Aloud Repeat S…" at bounding box center [392, 311] width 784 height 623
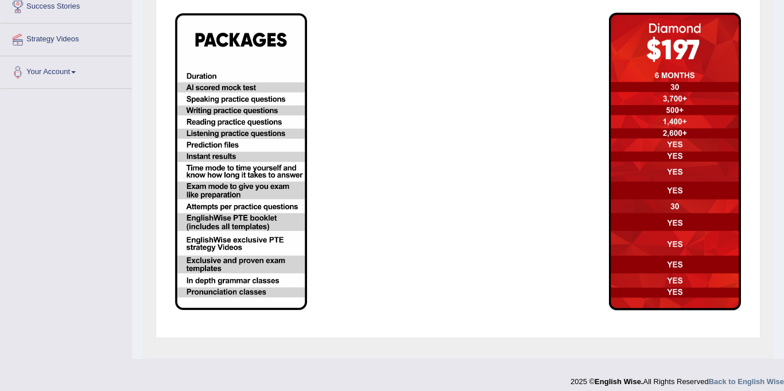
scroll to position [238, 0]
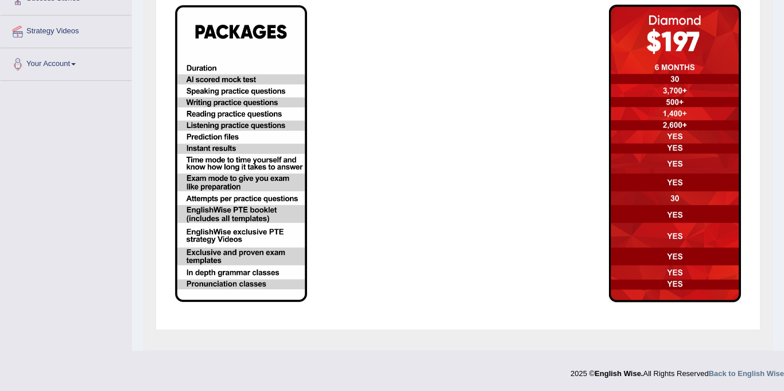
click at [183, 390] on footer "2025 © English Wise. All Rights Reserved Back to English Wise" at bounding box center [392, 376] width 784 height 29
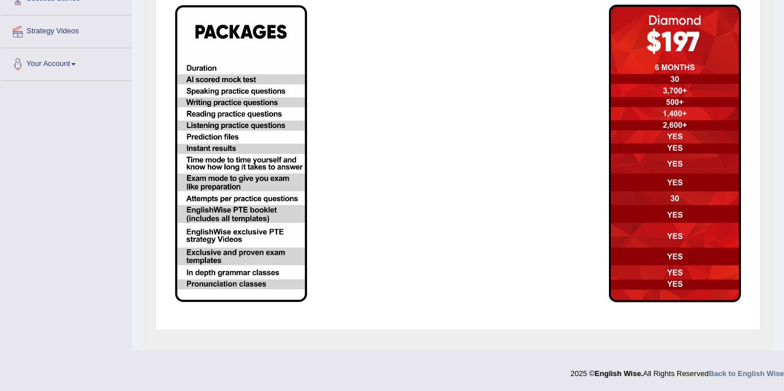
drag, startPoint x: 154, startPoint y: 217, endPoint x: 0, endPoint y: 390, distance: 232.1
click at [309, 371] on div at bounding box center [392, 370] width 784 height 17
